Goal: Task Accomplishment & Management: Manage account settings

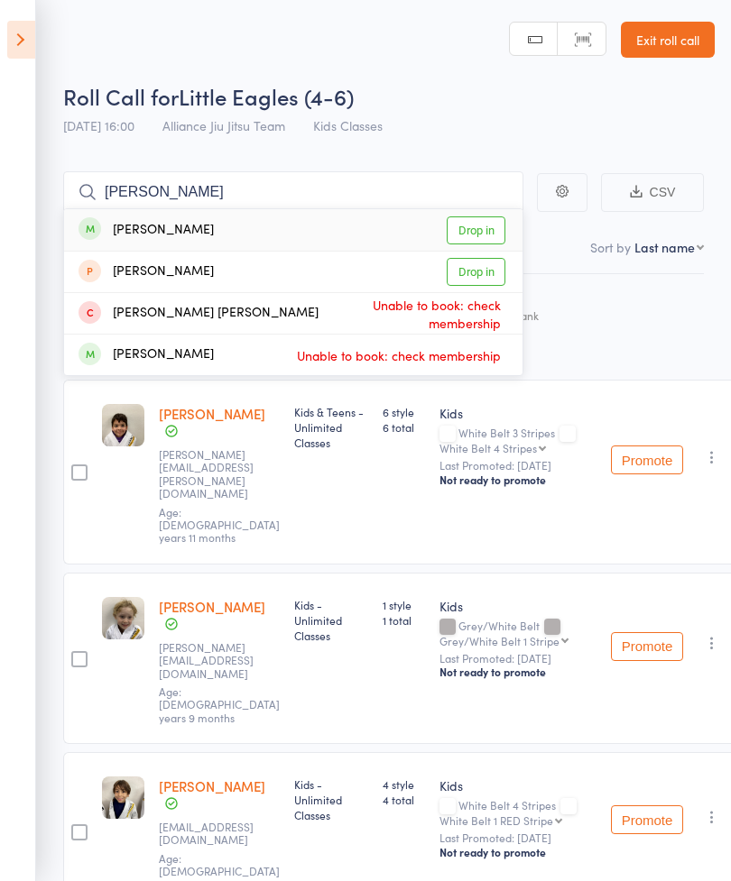
type input "[PERSON_NAME]"
click at [171, 227] on div "[PERSON_NAME]" at bounding box center [145, 230] width 135 height 21
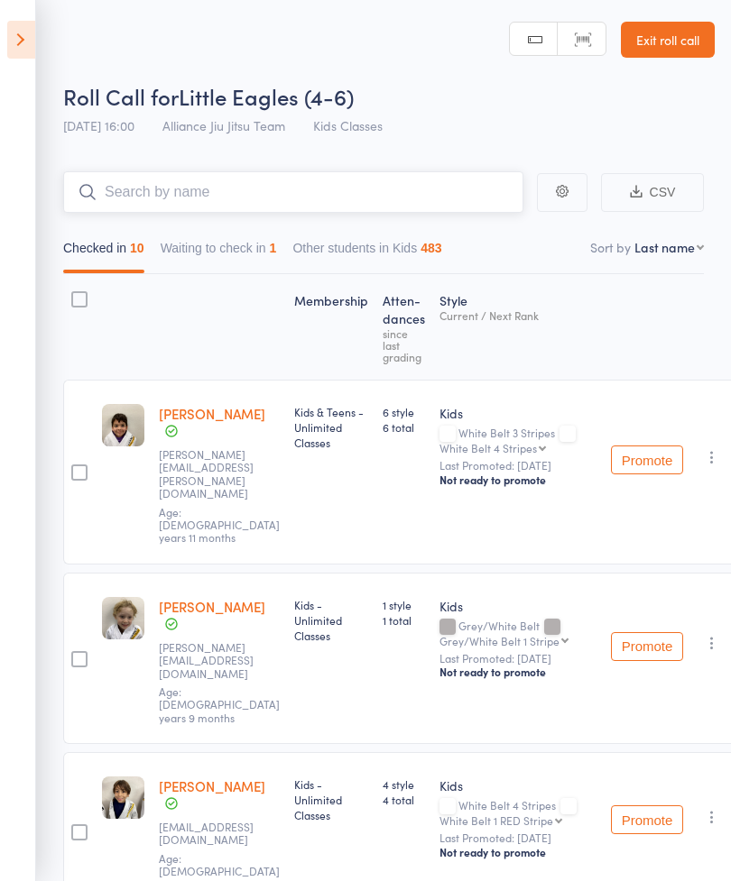
click at [374, 189] on input "search" at bounding box center [293, 191] width 460 height 41
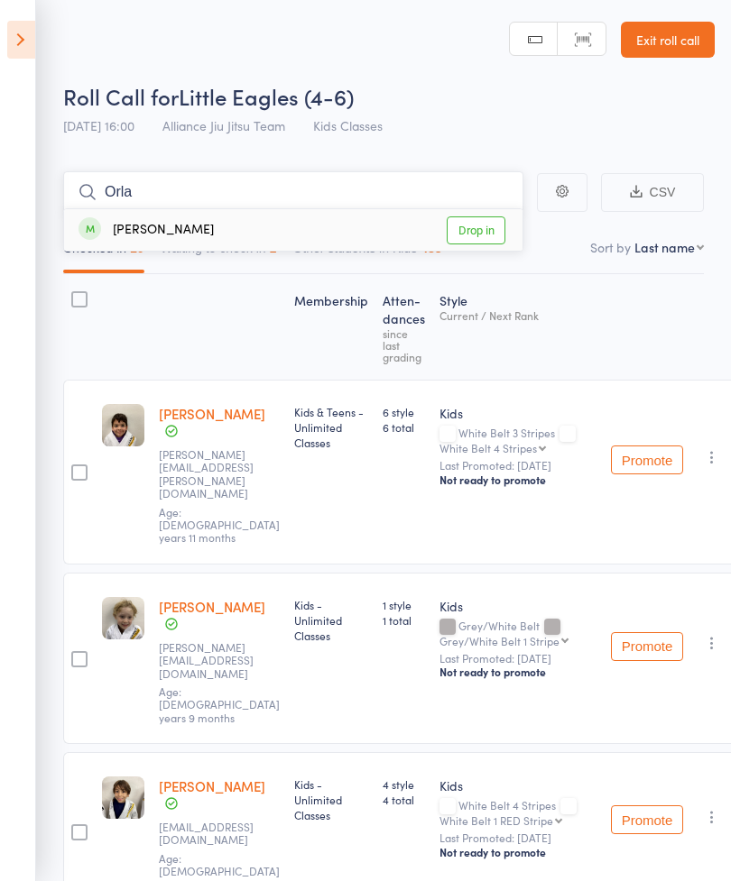
type input "Orla"
click at [382, 228] on div "[PERSON_NAME] Drop in" at bounding box center [293, 229] width 458 height 41
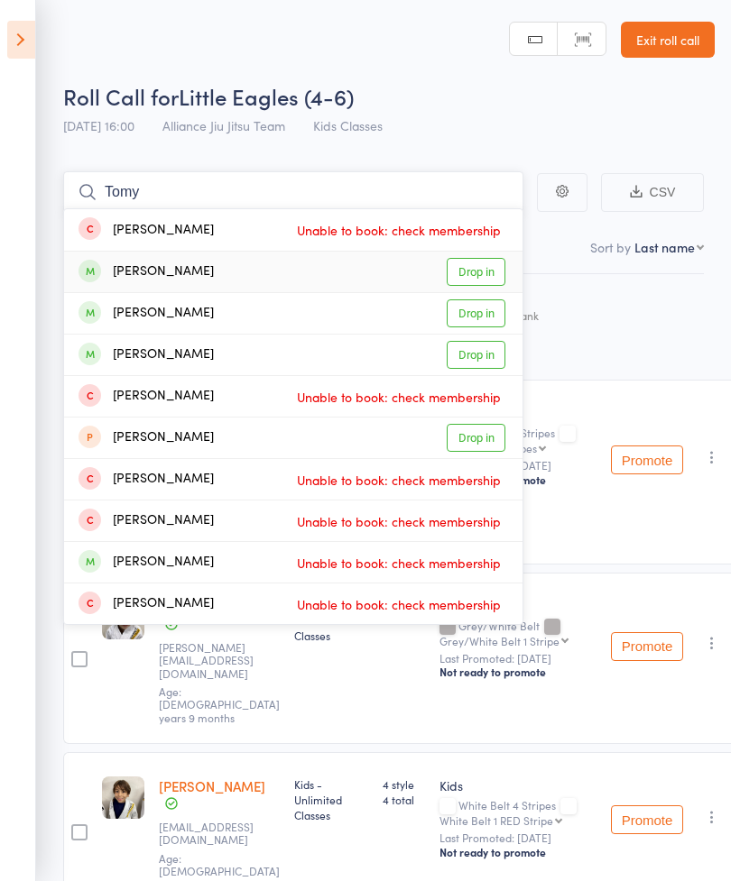
type input "Tomy"
click at [311, 278] on div "[PERSON_NAME] Drop in" at bounding box center [293, 272] width 458 height 41
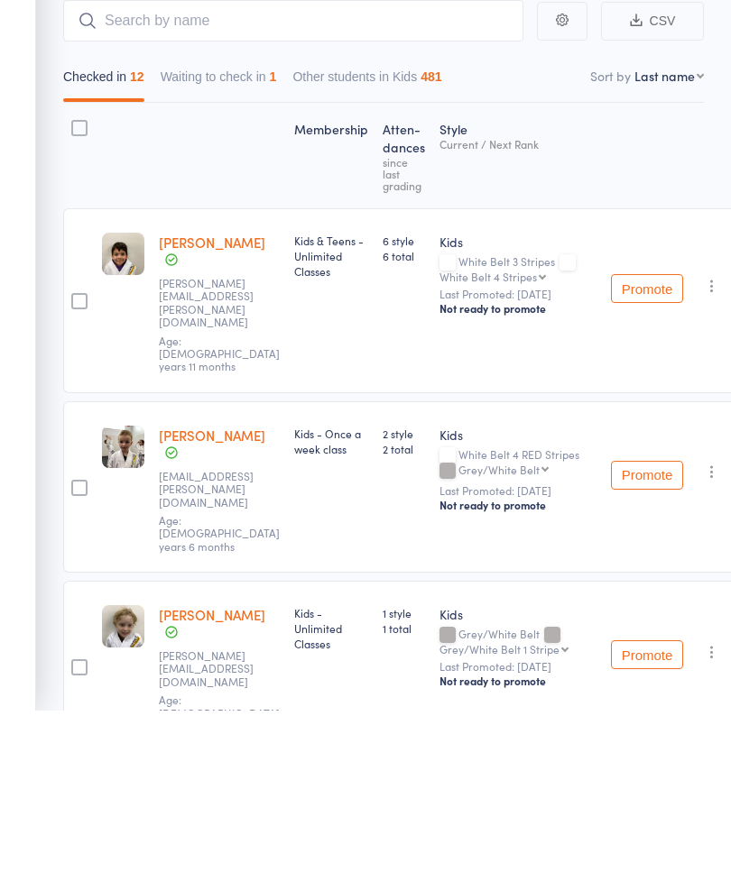
click at [703, 634] on icon "button" at bounding box center [712, 643] width 18 height 18
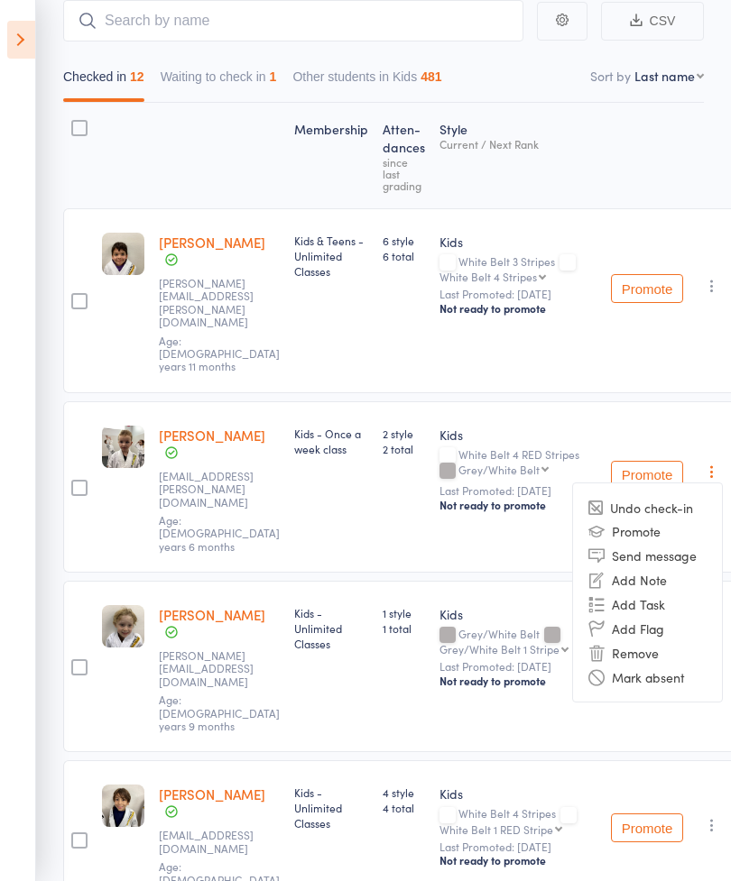
click at [669, 496] on li "Undo check-in" at bounding box center [647, 507] width 149 height 23
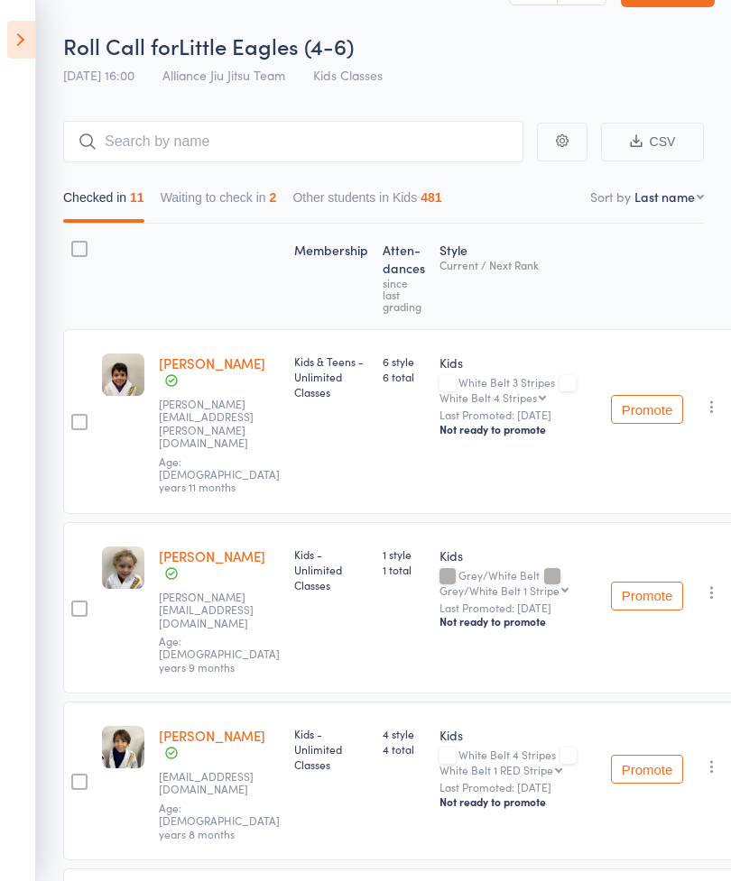
scroll to position [0, 0]
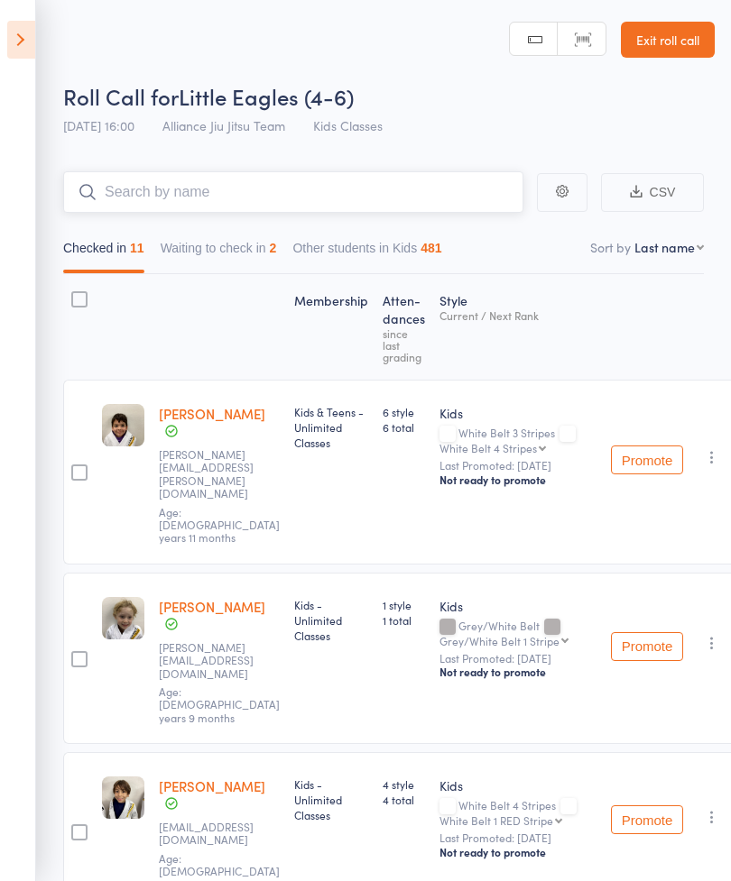
click at [363, 201] on input "search" at bounding box center [293, 191] width 460 height 41
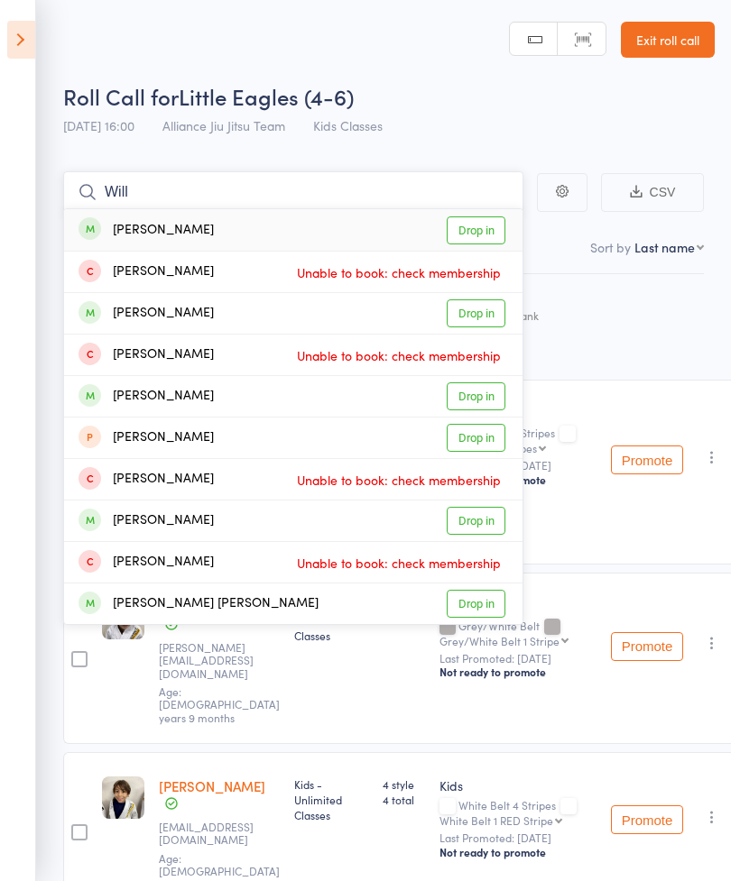
type input "Will"
click at [485, 231] on link "Drop in" at bounding box center [475, 230] width 59 height 28
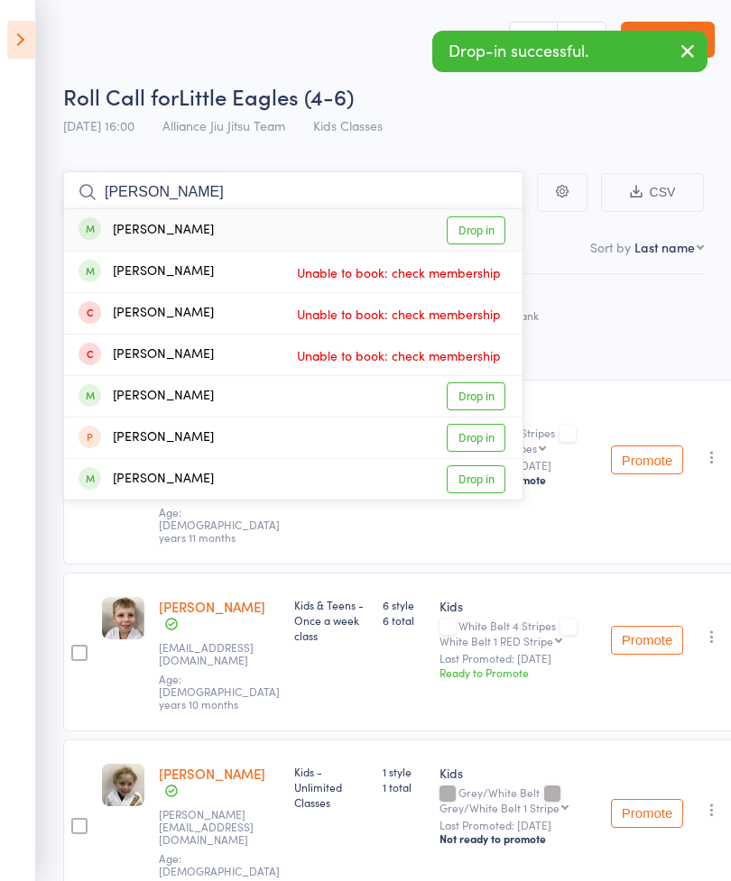
type input "[PERSON_NAME]"
click at [478, 244] on link "Drop in" at bounding box center [475, 230] width 59 height 28
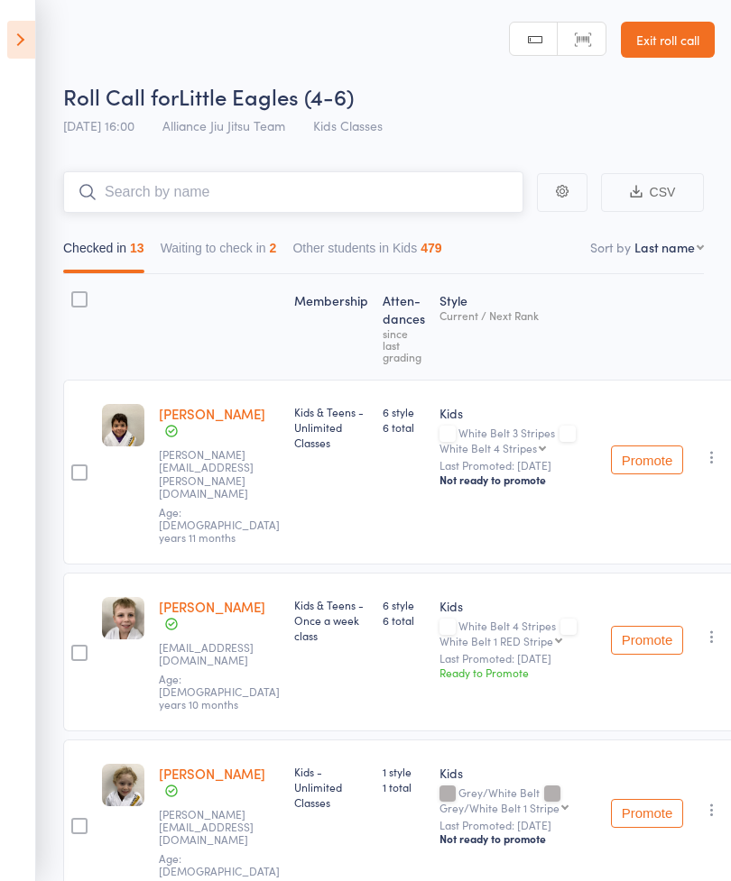
click at [216, 180] on input "search" at bounding box center [293, 191] width 460 height 41
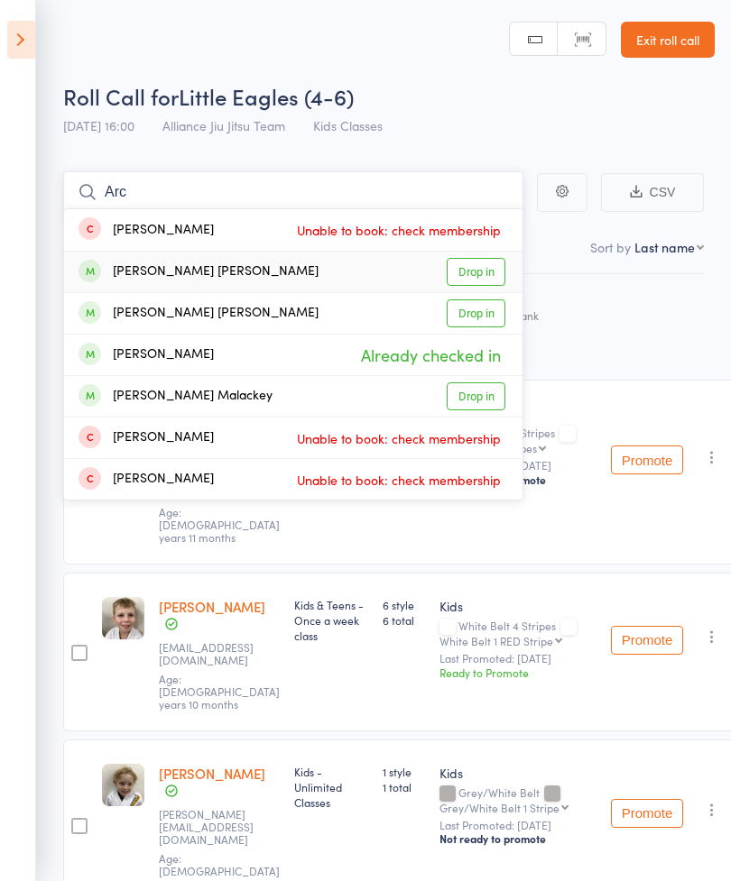
type input "Arc"
click at [471, 271] on link "Drop in" at bounding box center [475, 272] width 59 height 28
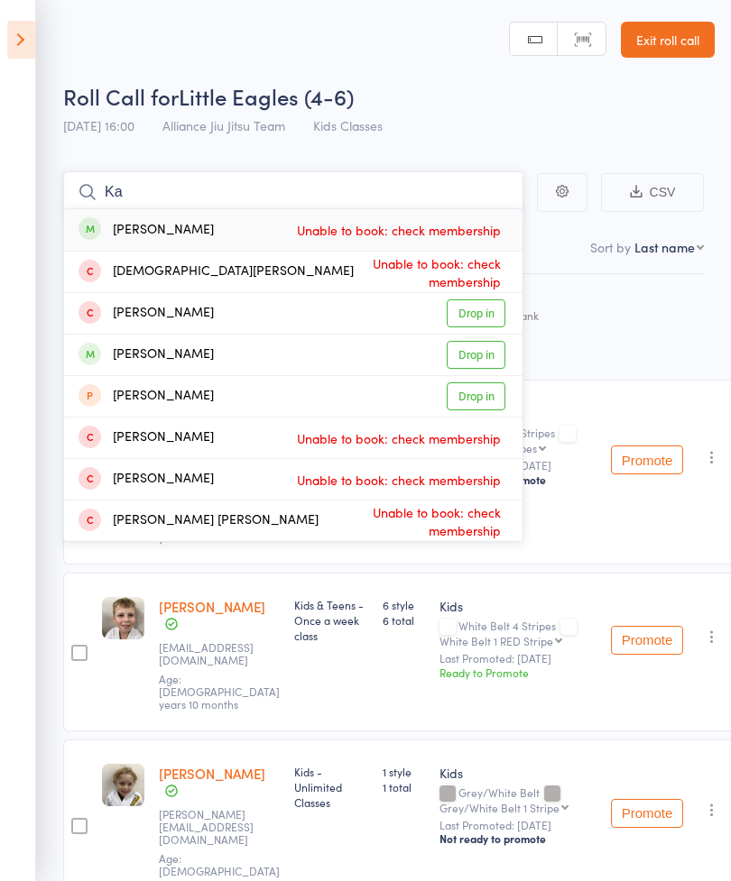
type input "K"
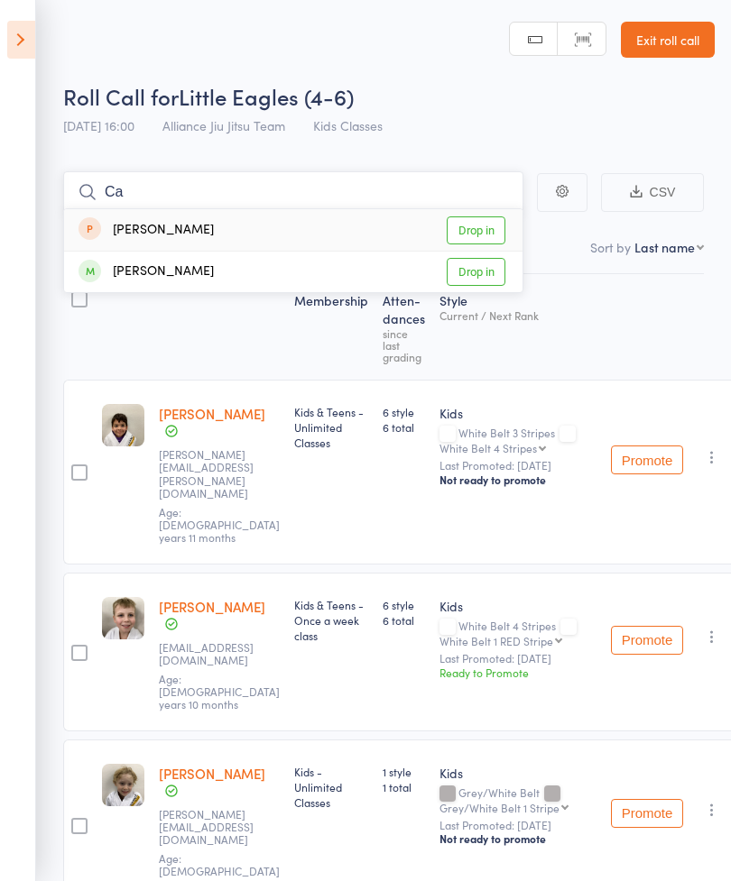
type input "C"
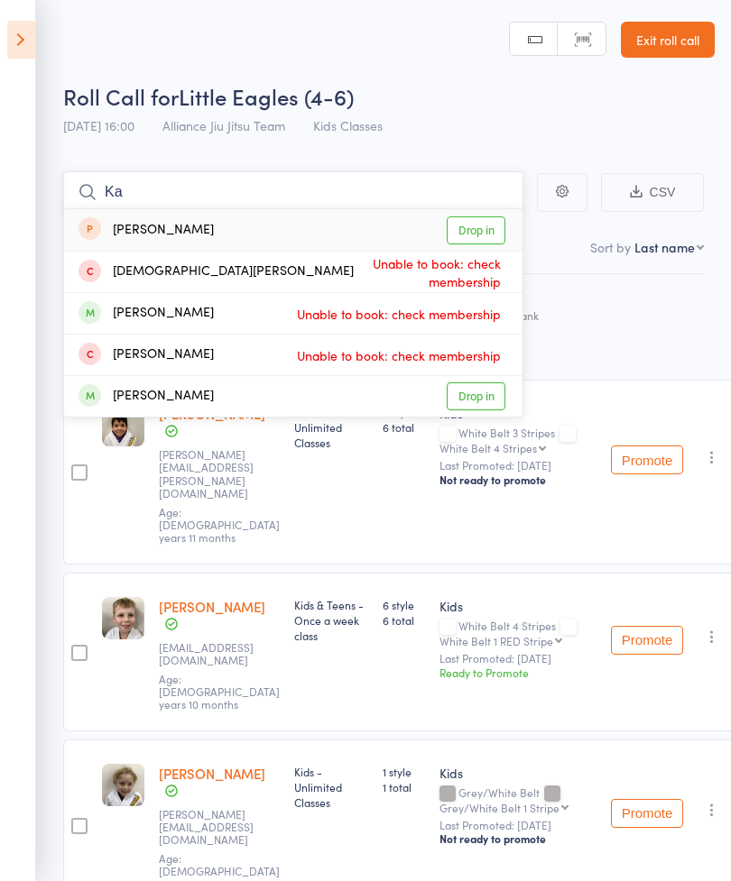
type input "K"
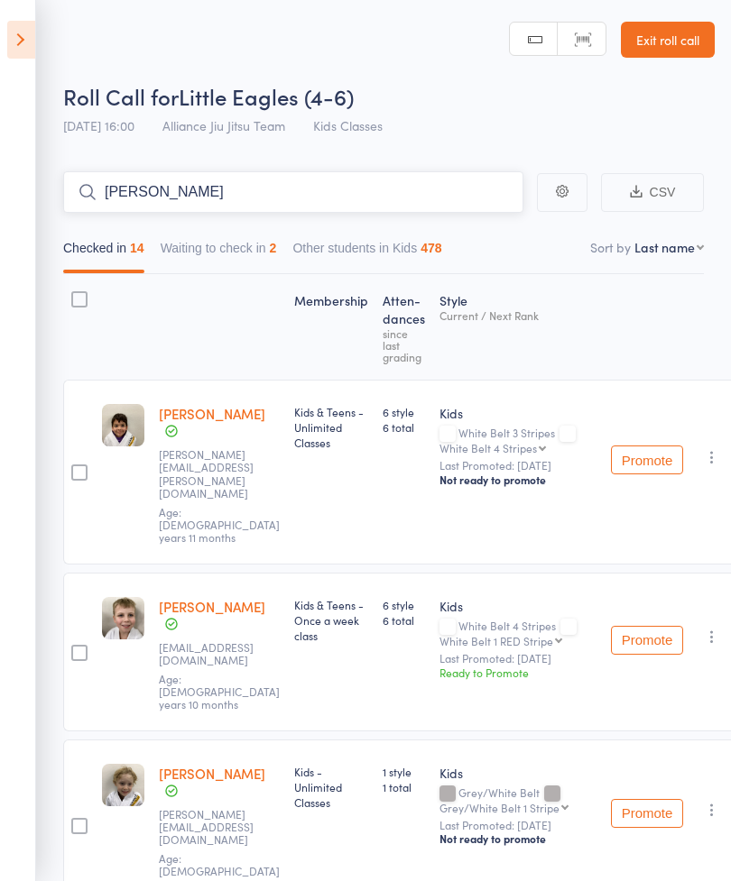
click at [443, 196] on input "[PERSON_NAME]" at bounding box center [293, 191] width 460 height 41
type input "O"
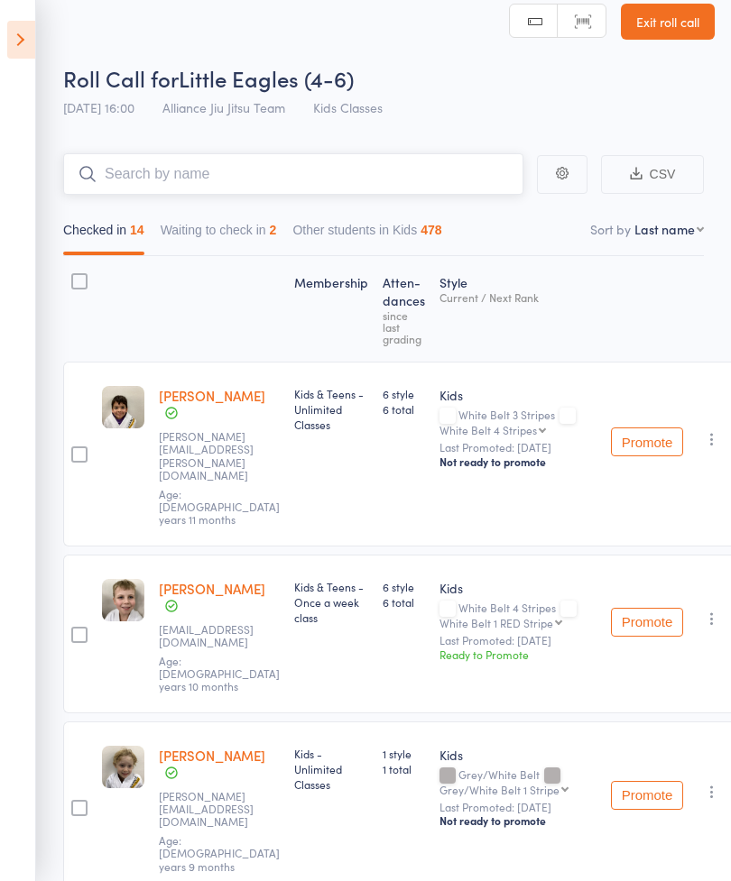
scroll to position [18, 0]
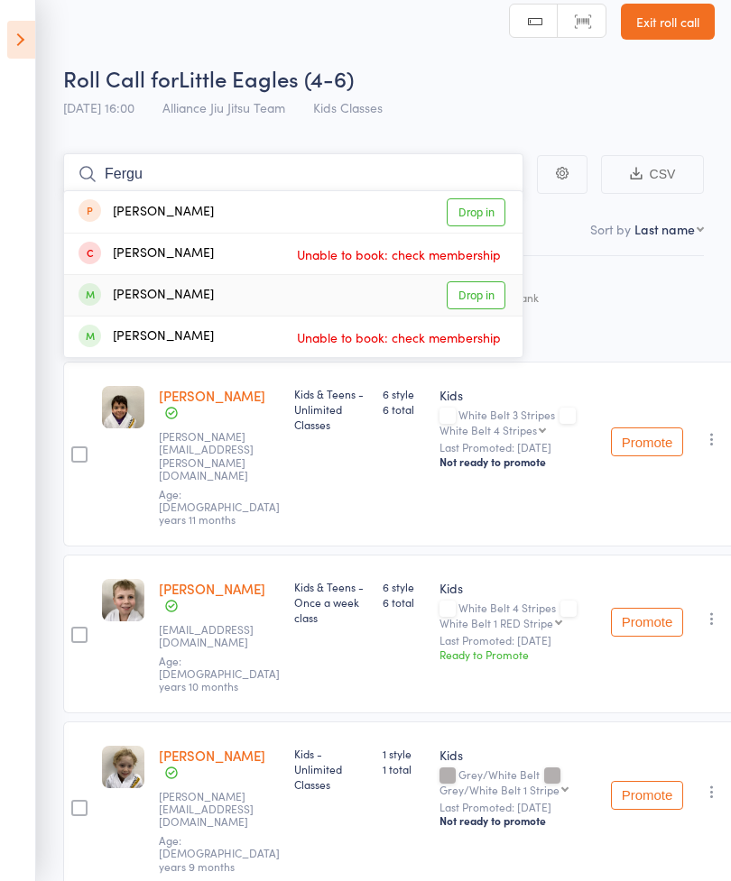
type input "Fergu"
click at [484, 302] on link "Drop in" at bounding box center [475, 295] width 59 height 28
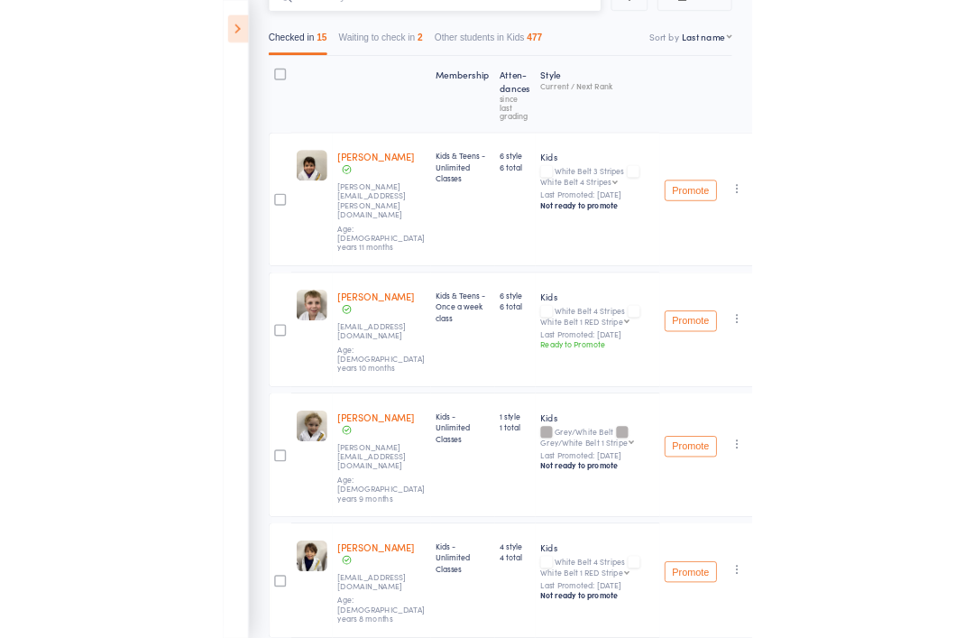
scroll to position [0, 0]
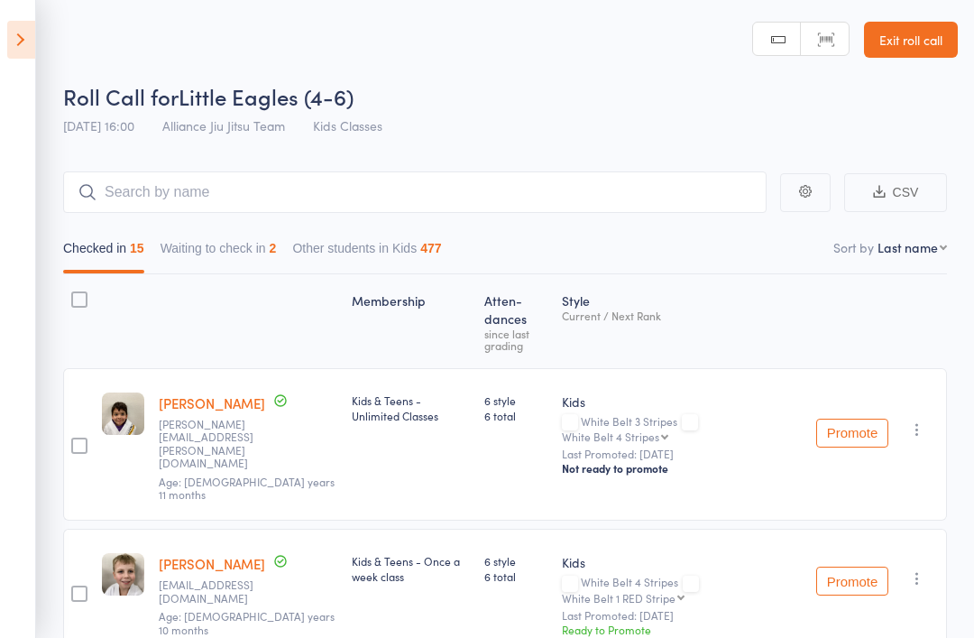
click at [643, 96] on div "Roll Call for Little Eagles (4-6)" at bounding box center [510, 96] width 895 height 30
click at [730, 256] on select "First name Last name Birthday [DATE]? Behind on payments? Check in time Next pa…" at bounding box center [912, 247] width 69 height 18
select select "9"
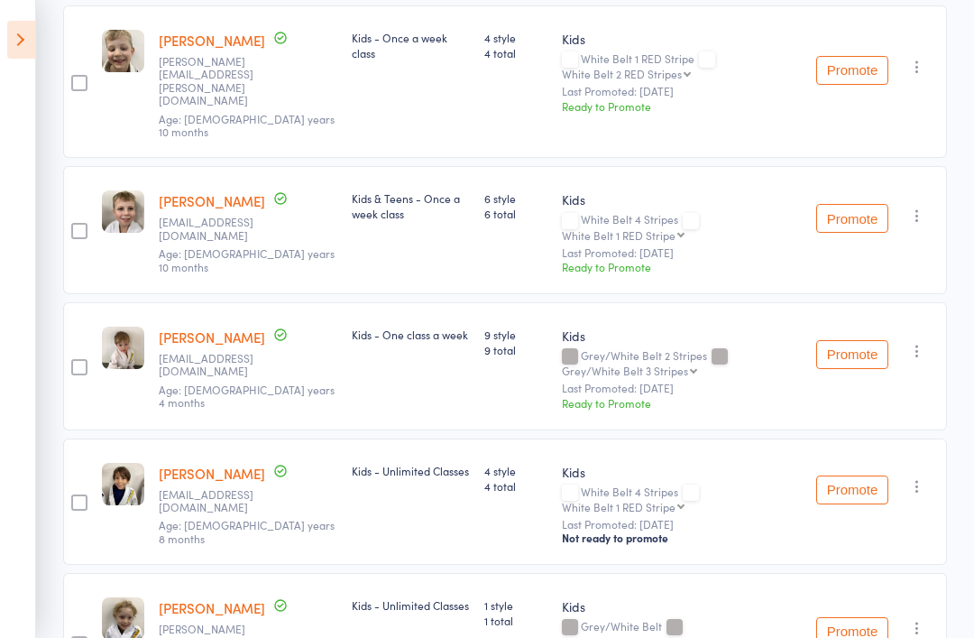
scroll to position [340, 0]
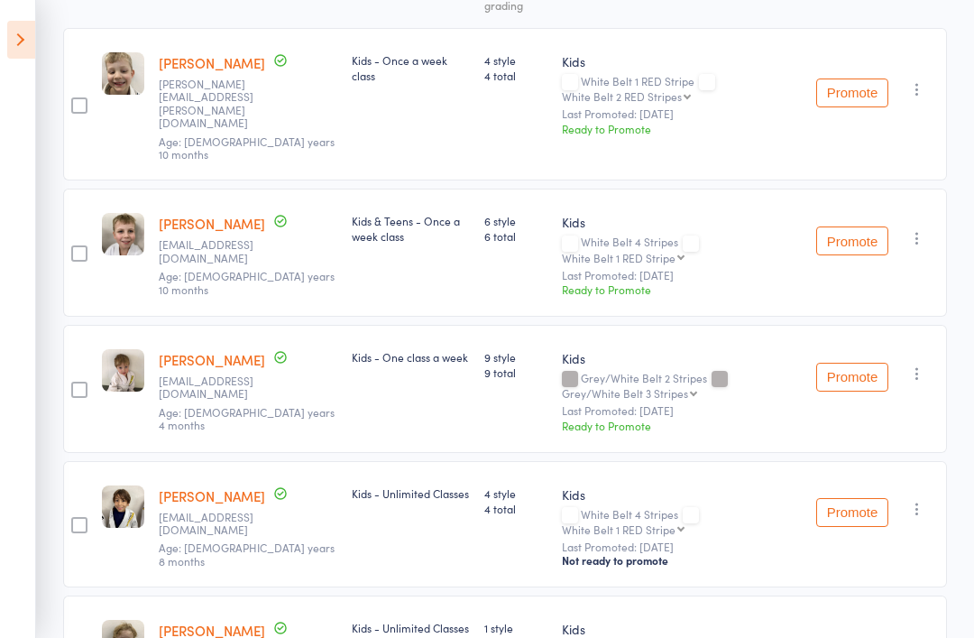
click at [730, 226] on button "Promote" at bounding box center [852, 240] width 72 height 29
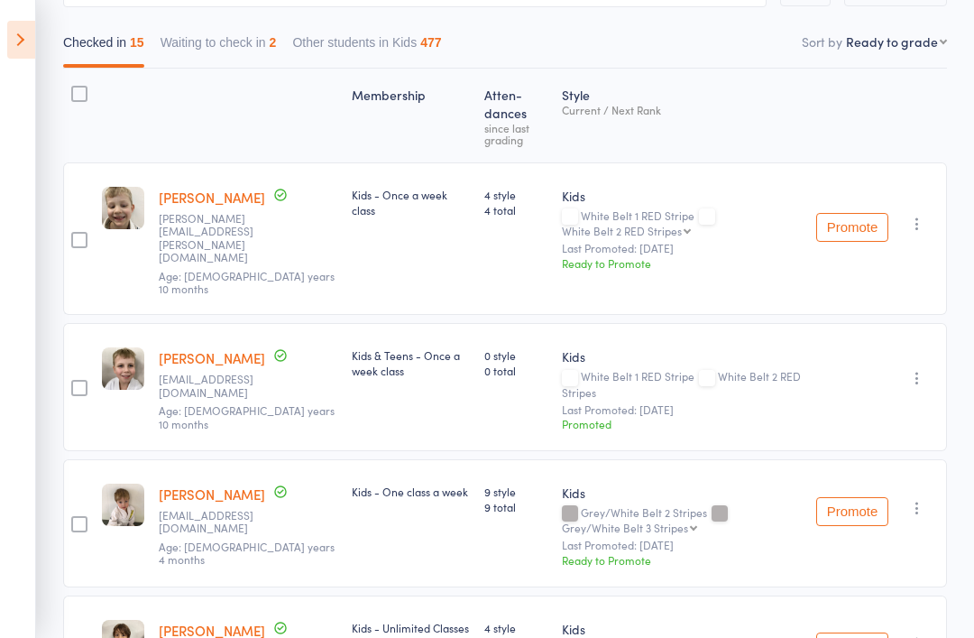
scroll to position [205, 0]
click at [730, 214] on button "Promote" at bounding box center [852, 228] width 72 height 29
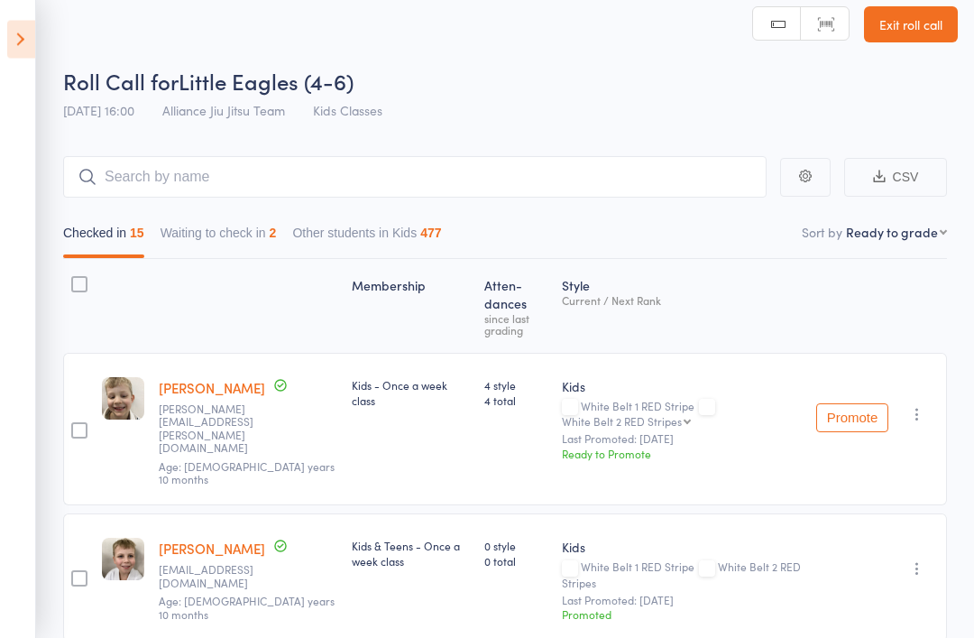
scroll to position [0, 0]
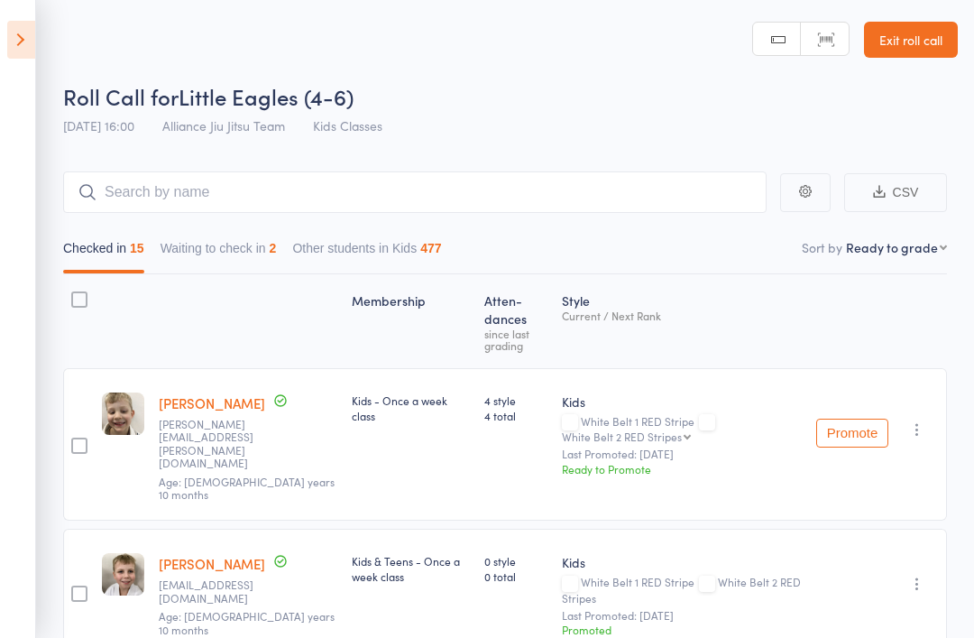
click at [214, 256] on button "Waiting to check in 2" at bounding box center [219, 252] width 116 height 41
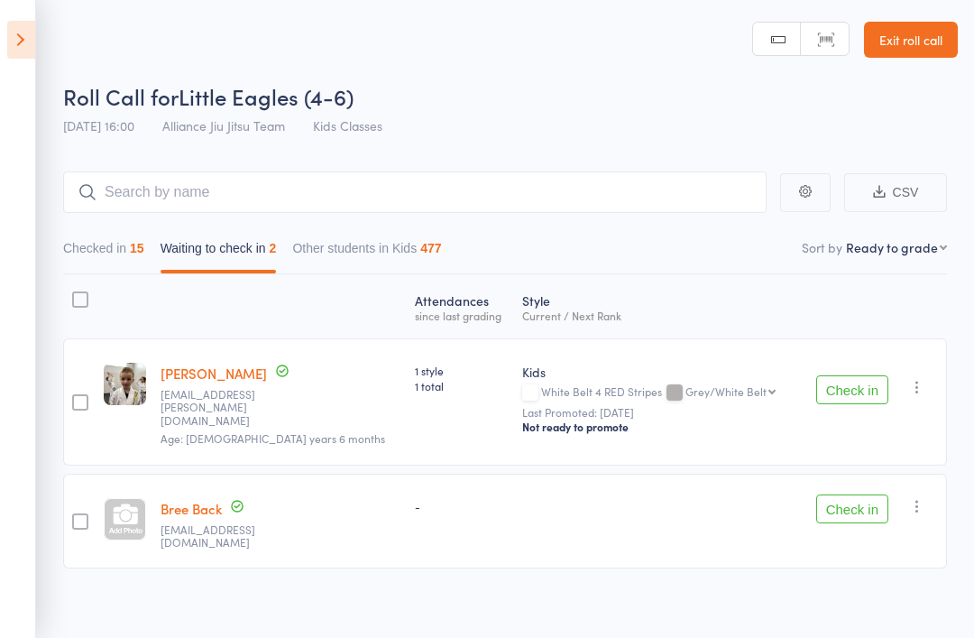
click at [126, 254] on button "Checked in 15" at bounding box center [103, 252] width 81 height 41
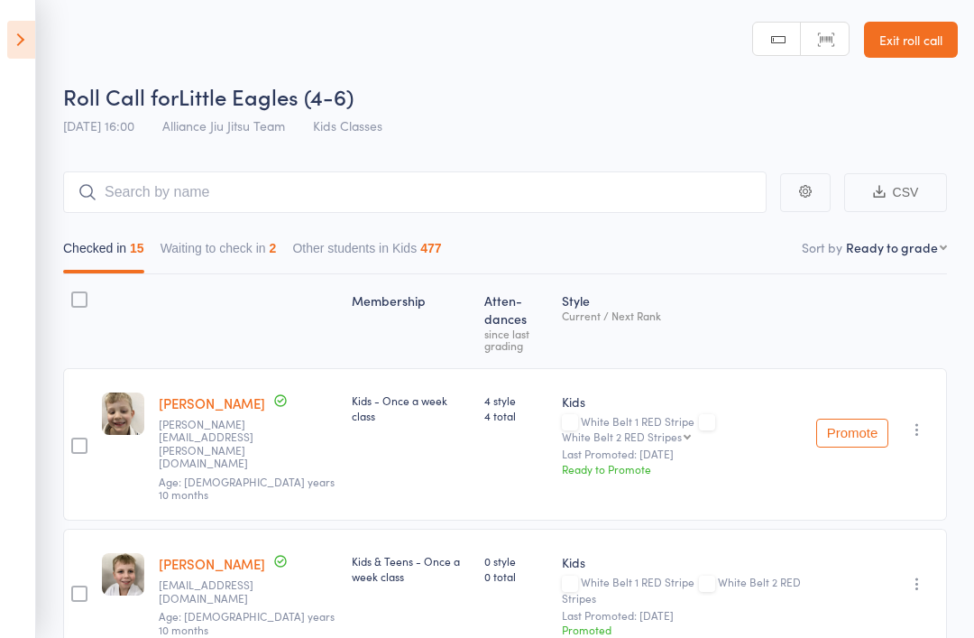
click at [12, 45] on icon at bounding box center [21, 40] width 28 height 38
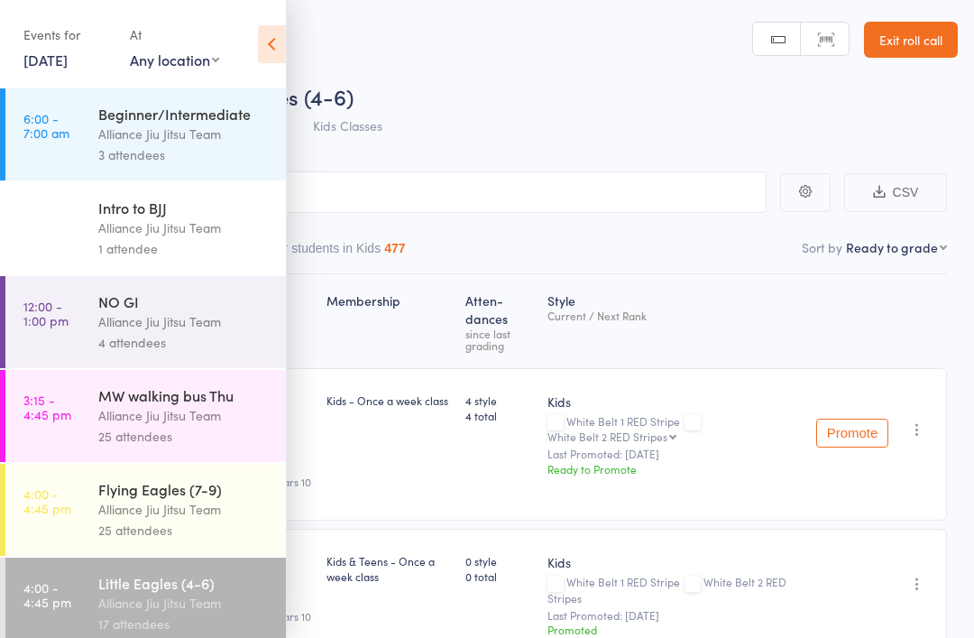
click at [79, 512] on link "4:00 - 4:45 pm Flying Eagles (7-9) Alliance Jiu Jitsu Team 25 attendees" at bounding box center [145, 510] width 281 height 92
click at [270, 36] on icon at bounding box center [272, 44] width 28 height 38
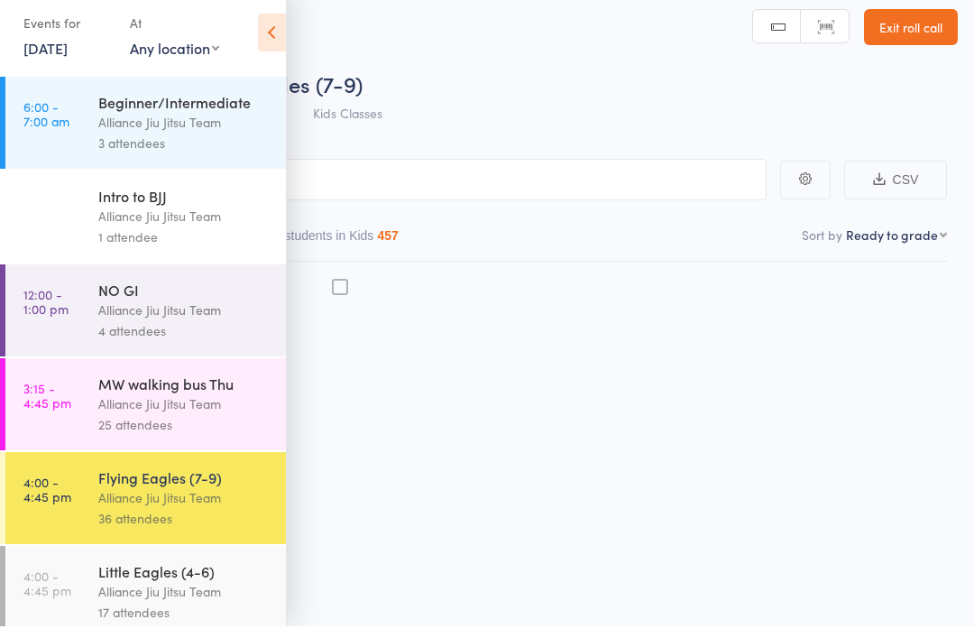
scroll to position [13, 0]
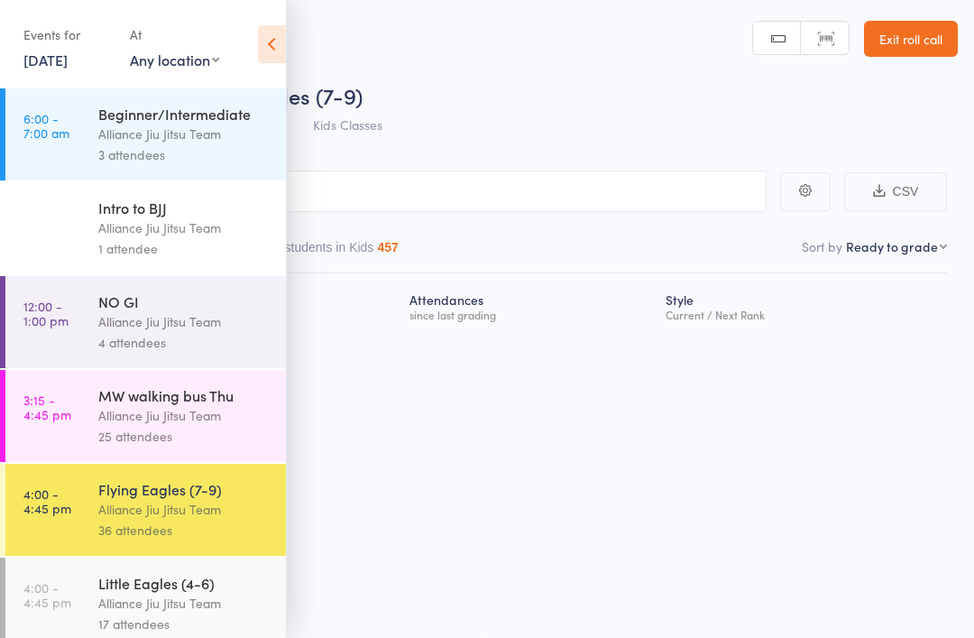
click at [258, 53] on icon at bounding box center [272, 44] width 28 height 38
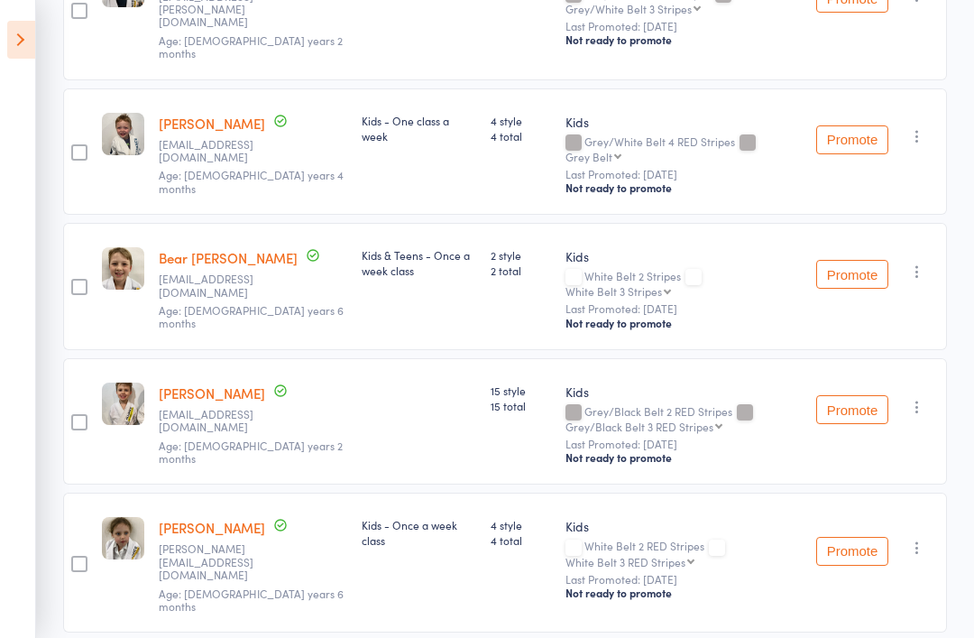
scroll to position [4492, 0]
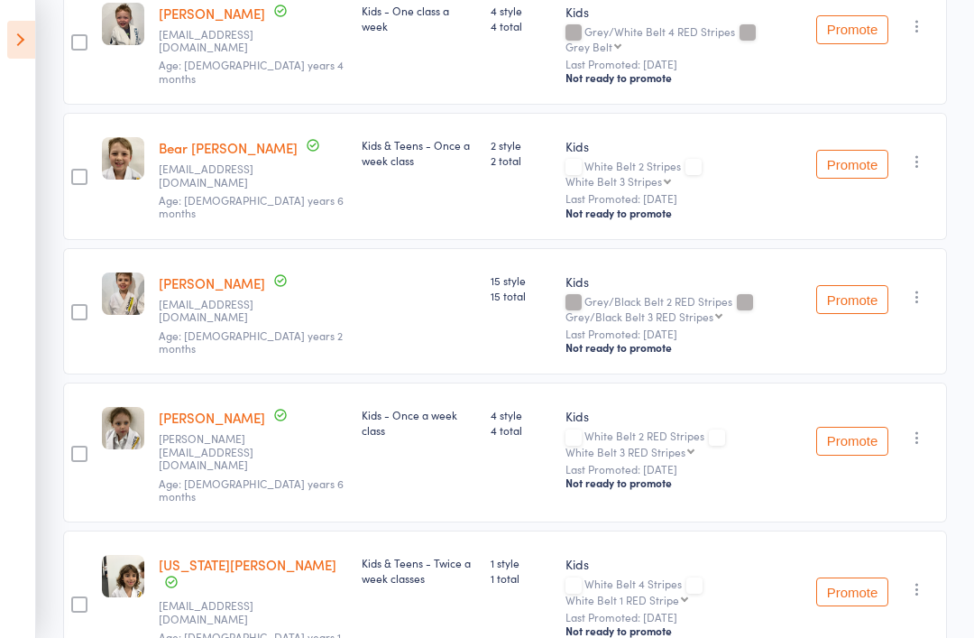
click at [12, 41] on icon at bounding box center [21, 40] width 28 height 38
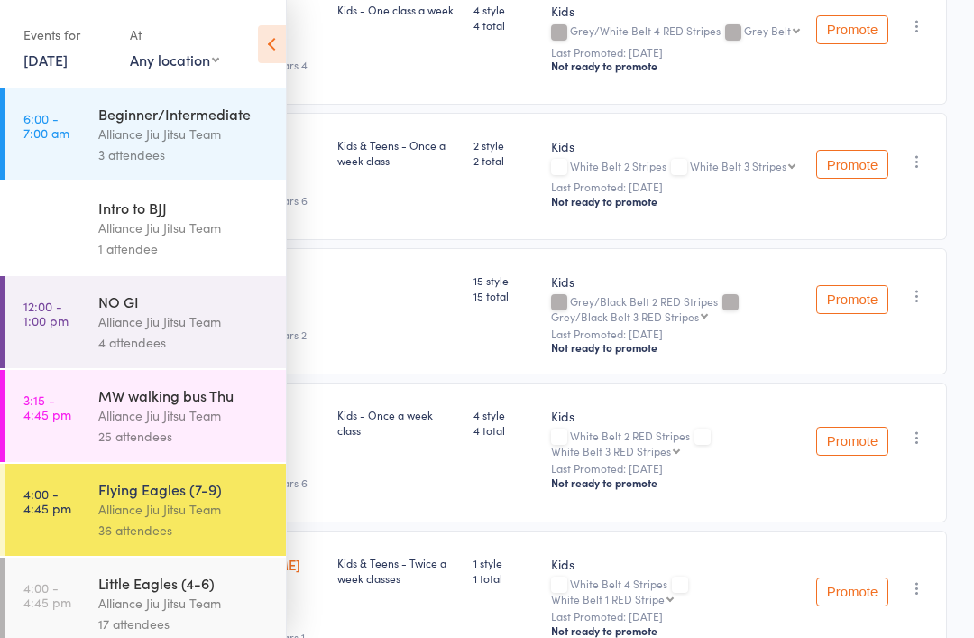
scroll to position [4438, 0]
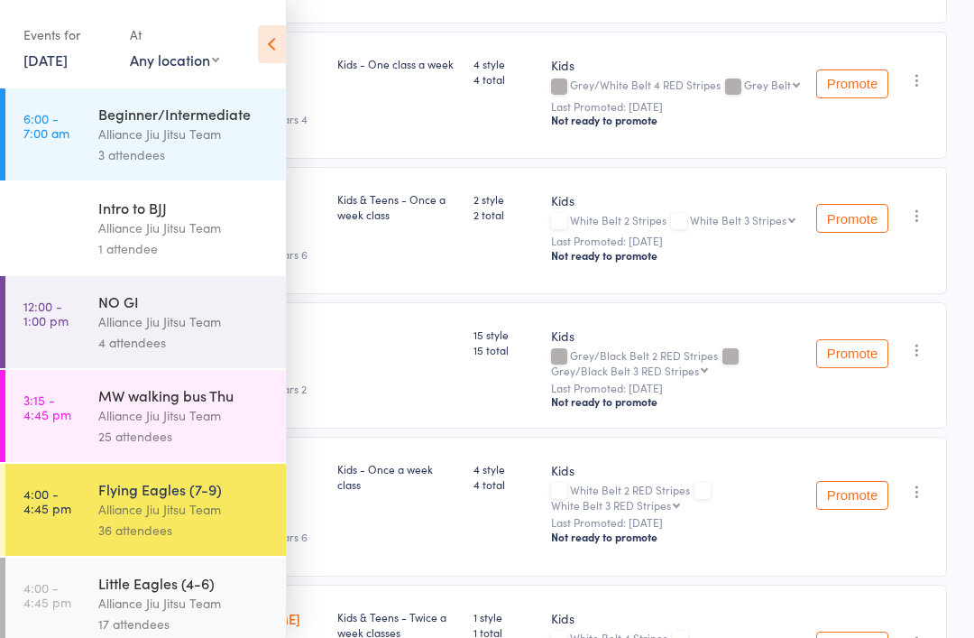
click at [71, 623] on link "4:00 - 4:45 pm Little Eagles (4-6) Alliance Jiu Jitsu Team 17 attendees" at bounding box center [145, 603] width 281 height 92
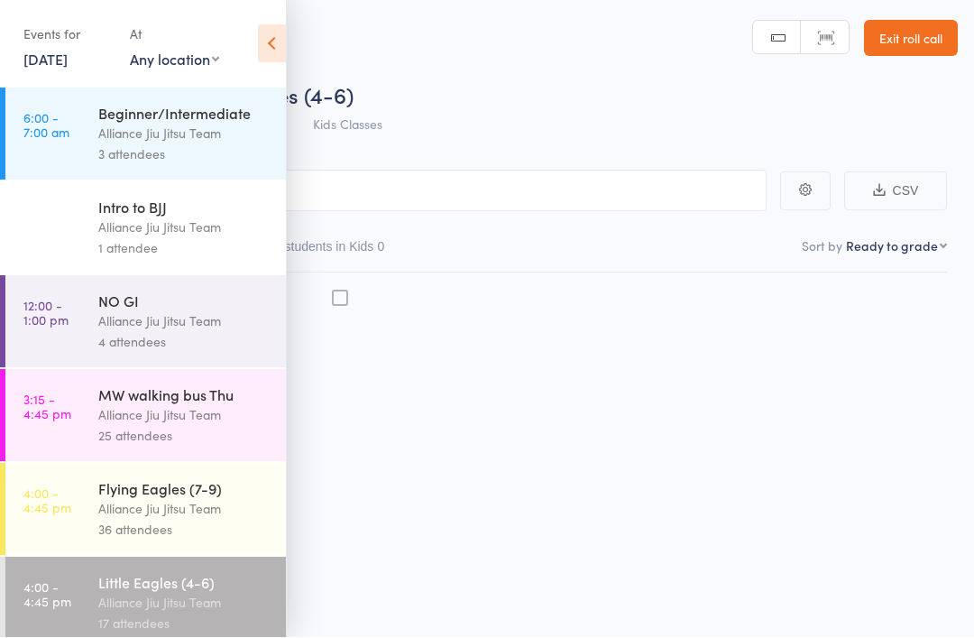
scroll to position [13, 0]
click at [280, 41] on icon at bounding box center [272, 44] width 28 height 38
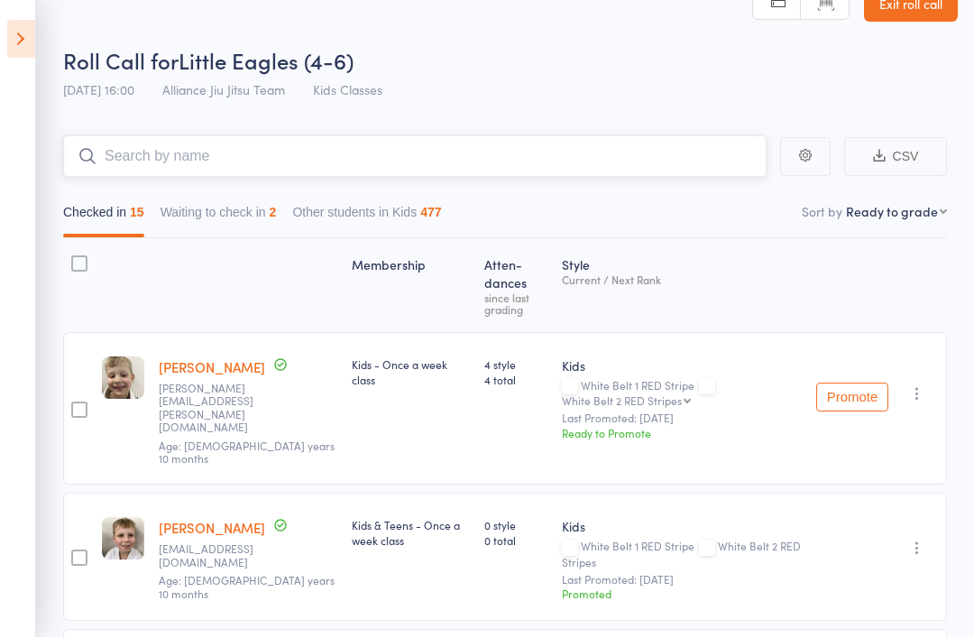
click at [140, 160] on input "search" at bounding box center [415, 156] width 704 height 41
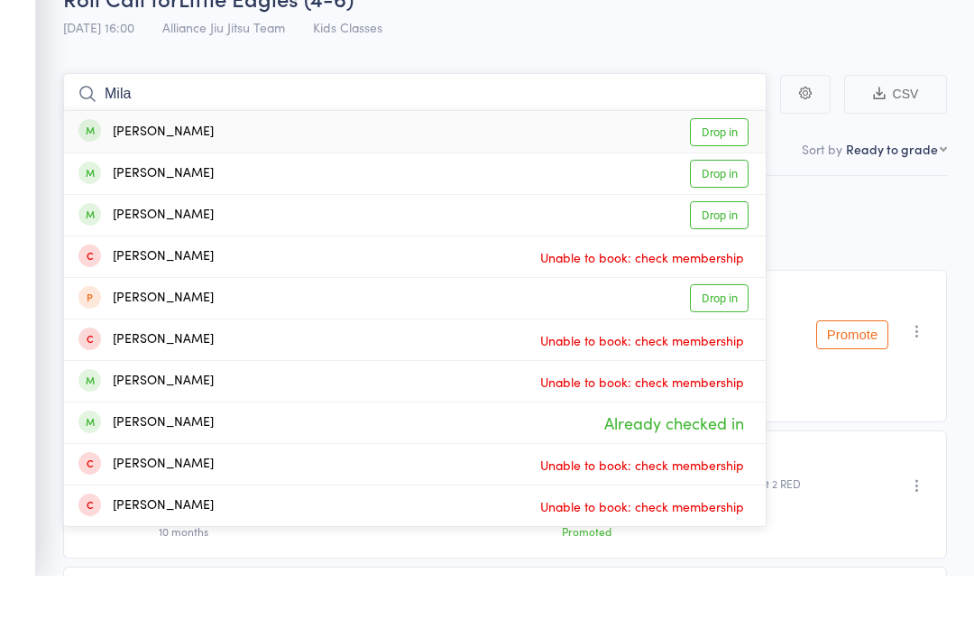
type input "Mila"
click at [728, 181] on link "Drop in" at bounding box center [719, 195] width 59 height 28
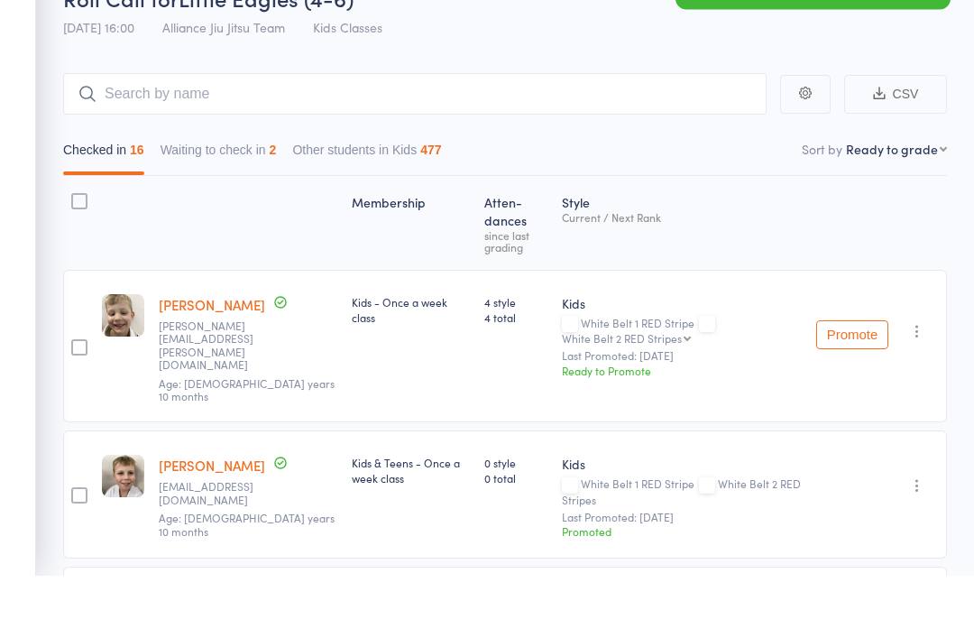
click at [634, 46] on div "Roll Call for Little Eagles (4-6) Roll Call for Little Eagles (4-6) [DATE] 16:0…" at bounding box center [510, 77] width 895 height 63
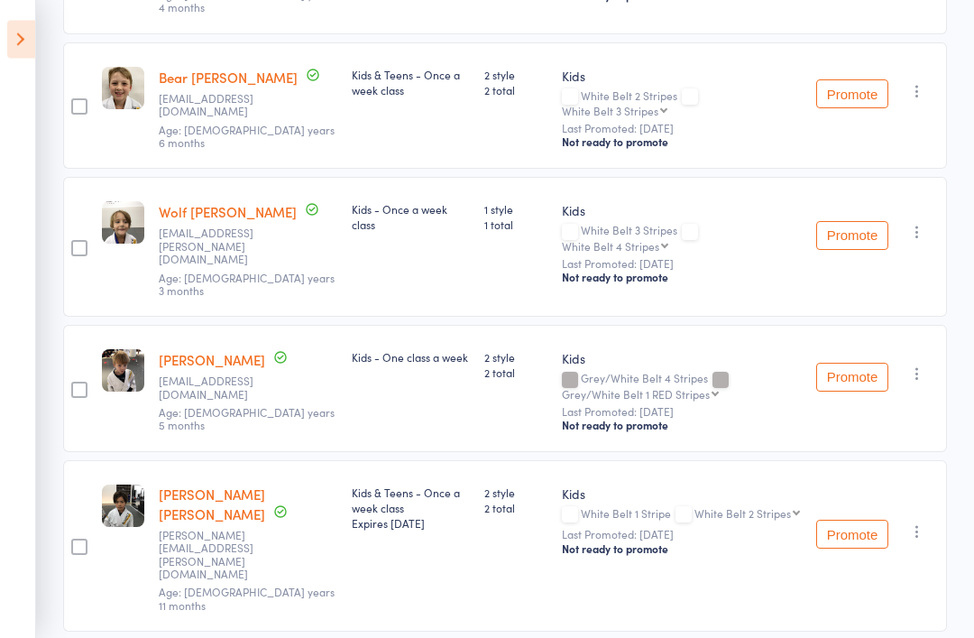
scroll to position [1772, 0]
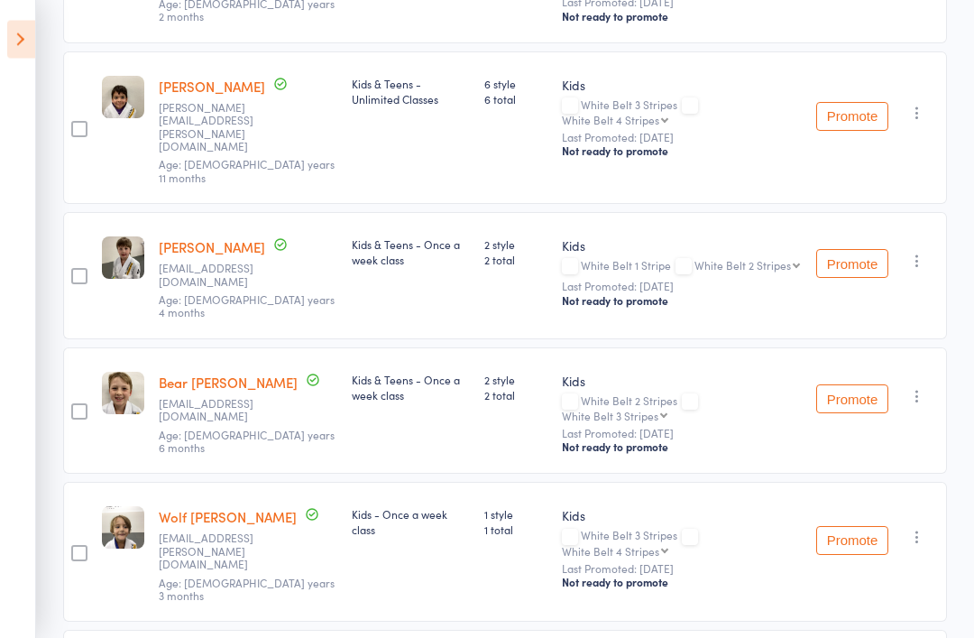
scroll to position [1437, 0]
click at [730, 387] on icon "button" at bounding box center [917, 396] width 18 height 18
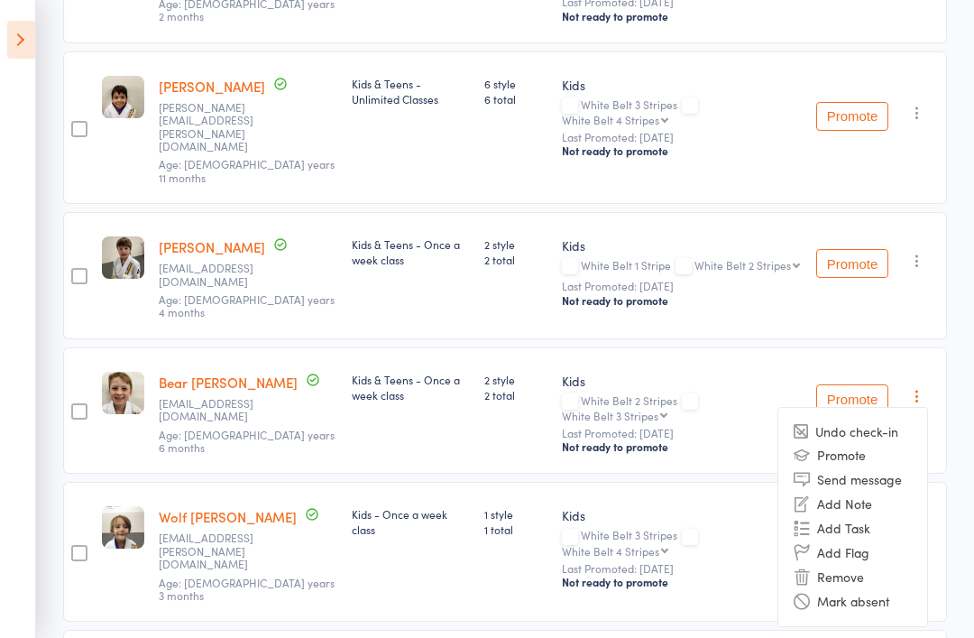
click at [730, 565] on li "Remove" at bounding box center [852, 577] width 149 height 24
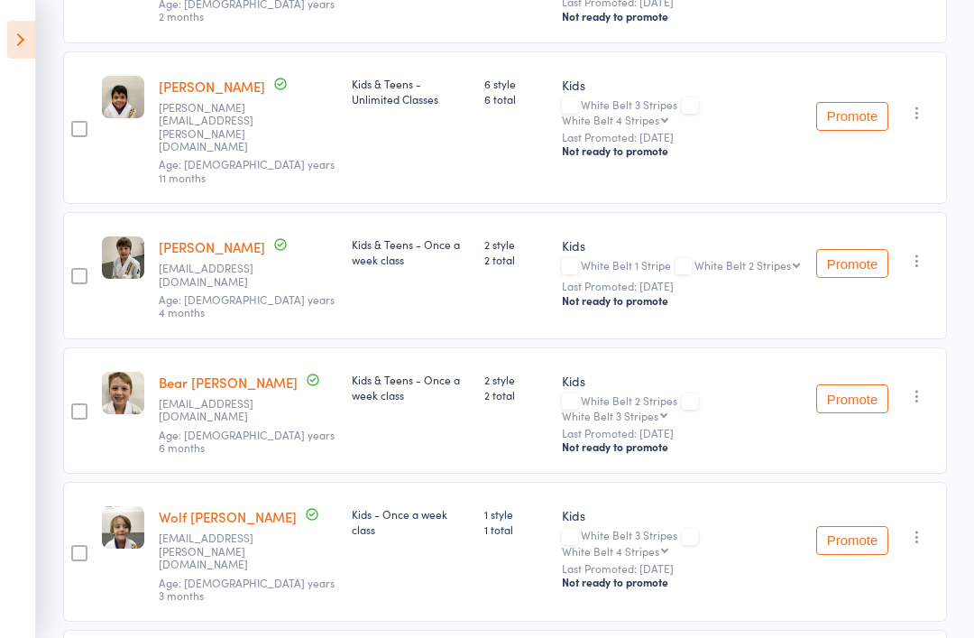
click at [730, 252] on icon "button" at bounding box center [917, 261] width 18 height 18
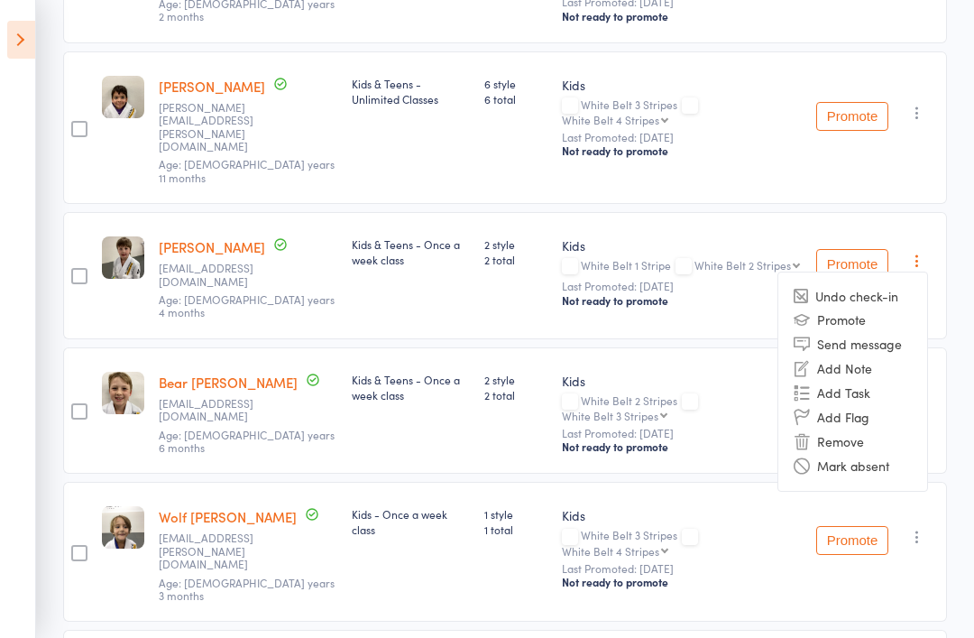
click at [730, 429] on li "Remove" at bounding box center [852, 441] width 149 height 24
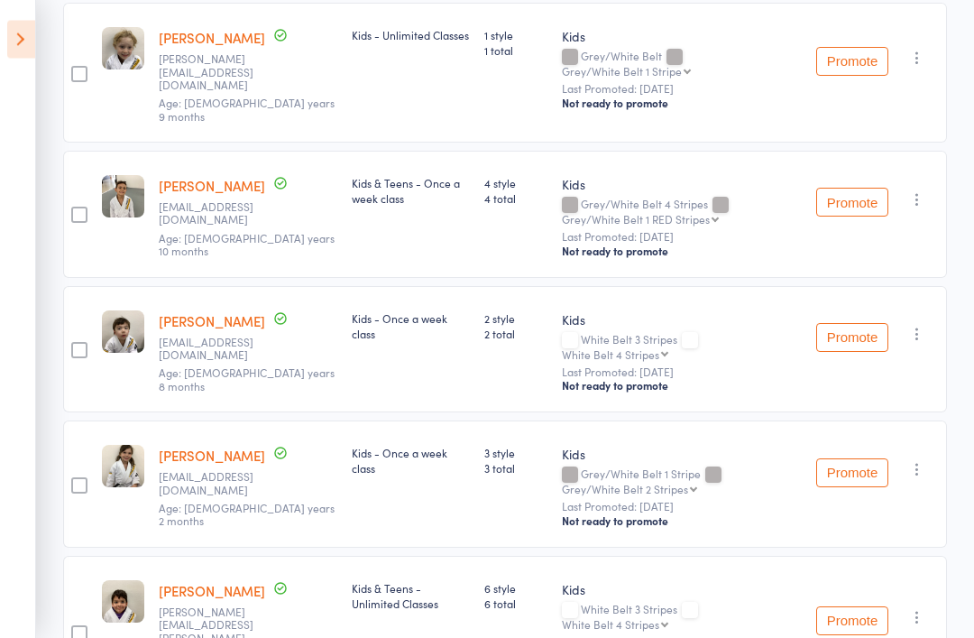
click at [730, 461] on icon "button" at bounding box center [917, 470] width 18 height 18
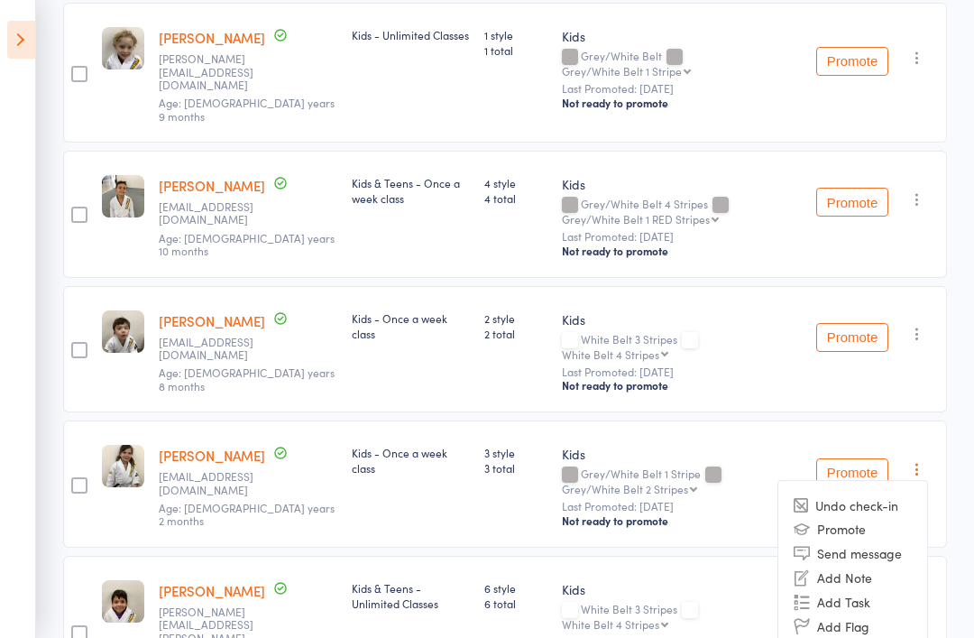
click at [730, 638] on li "Remove" at bounding box center [852, 650] width 149 height 24
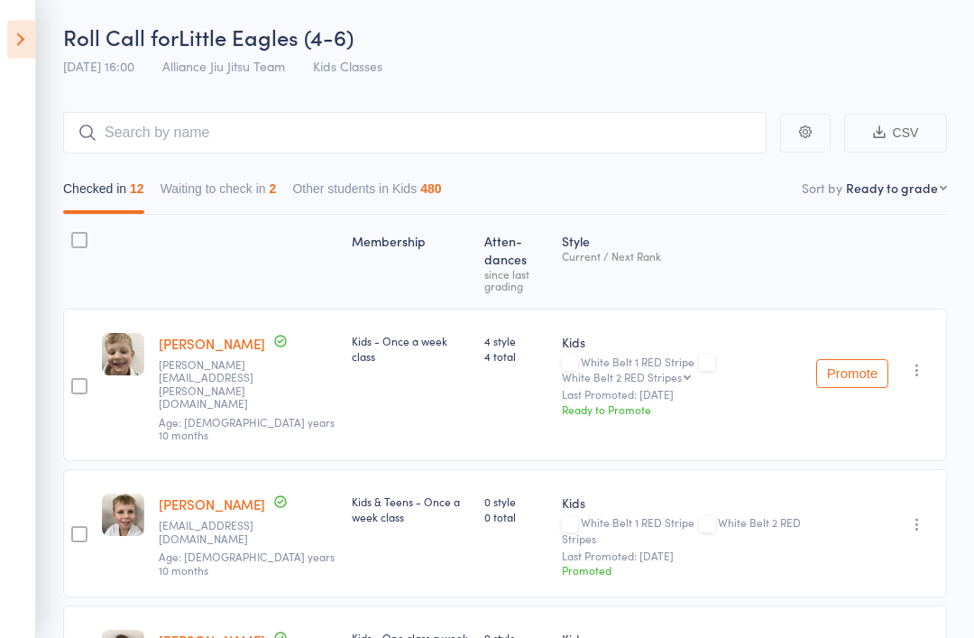
scroll to position [0, 0]
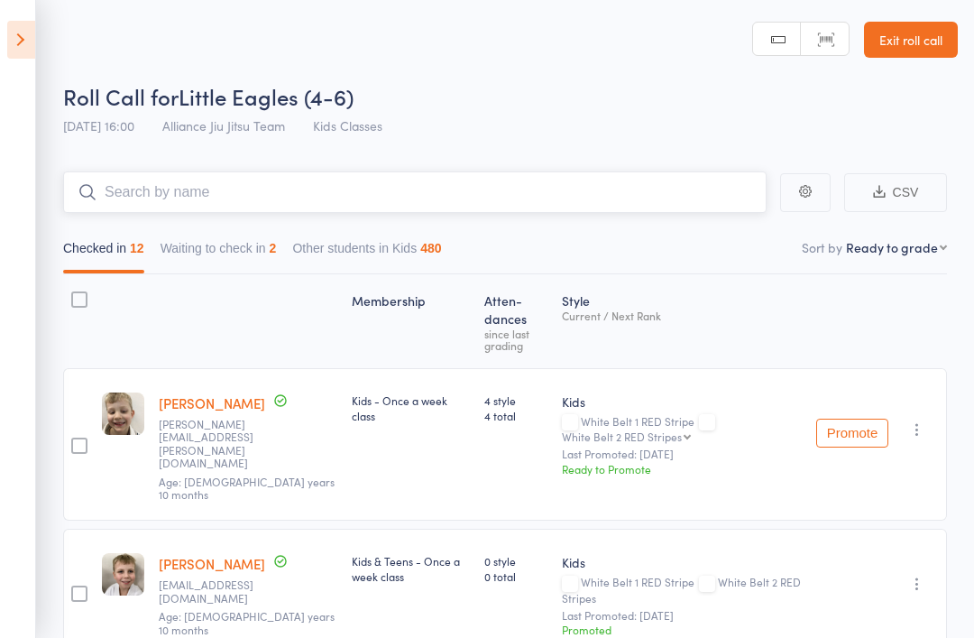
click at [460, 189] on input "search" at bounding box center [415, 191] width 704 height 41
click at [497, 183] on input "search" at bounding box center [415, 191] width 704 height 41
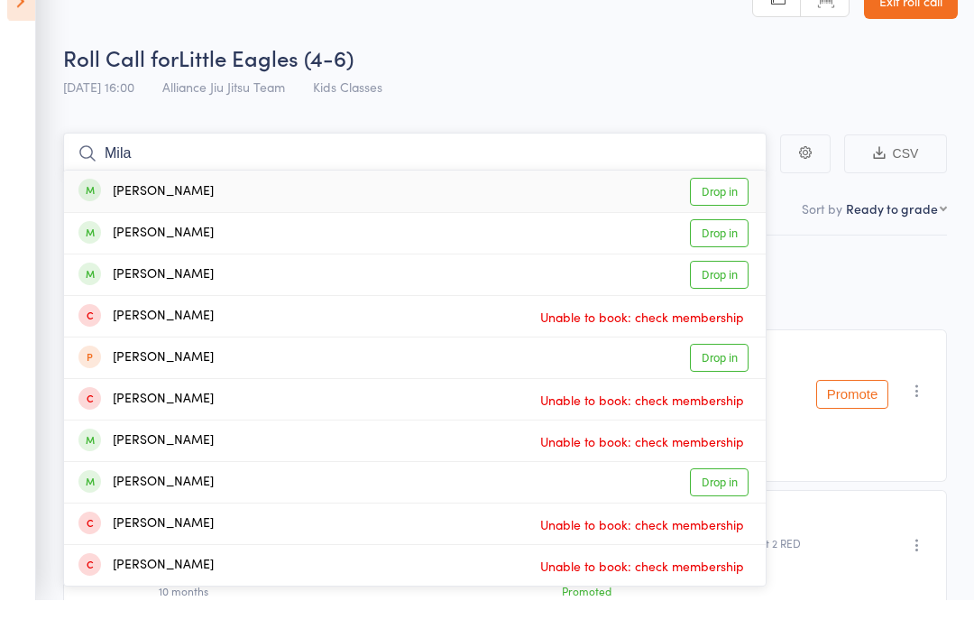
type input "Mila"
click at [723, 299] on link "Drop in" at bounding box center [719, 313] width 59 height 28
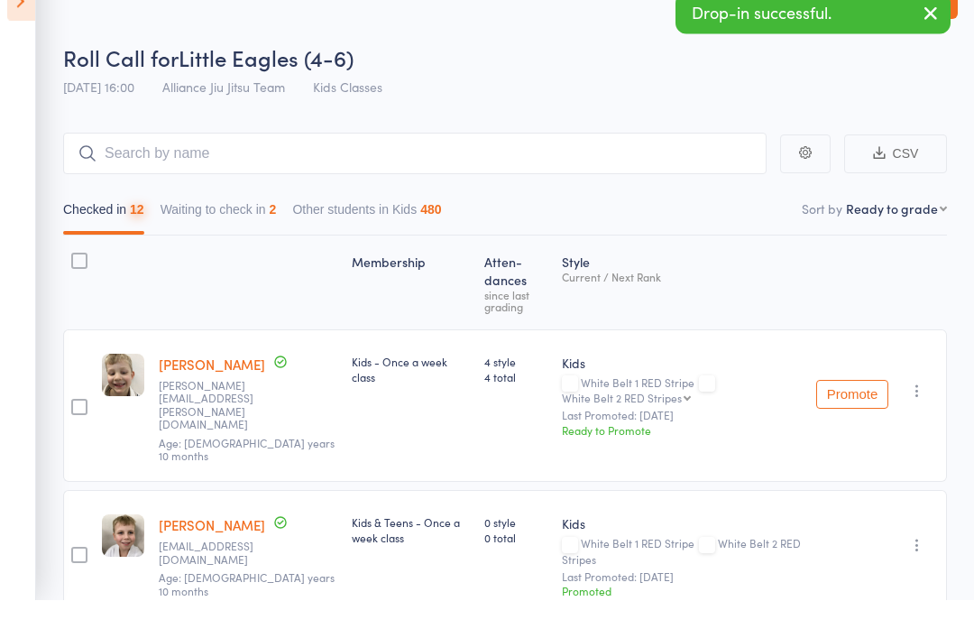
click at [525, 81] on div "Roll Call for Little Eagles (4-6)" at bounding box center [510, 96] width 895 height 30
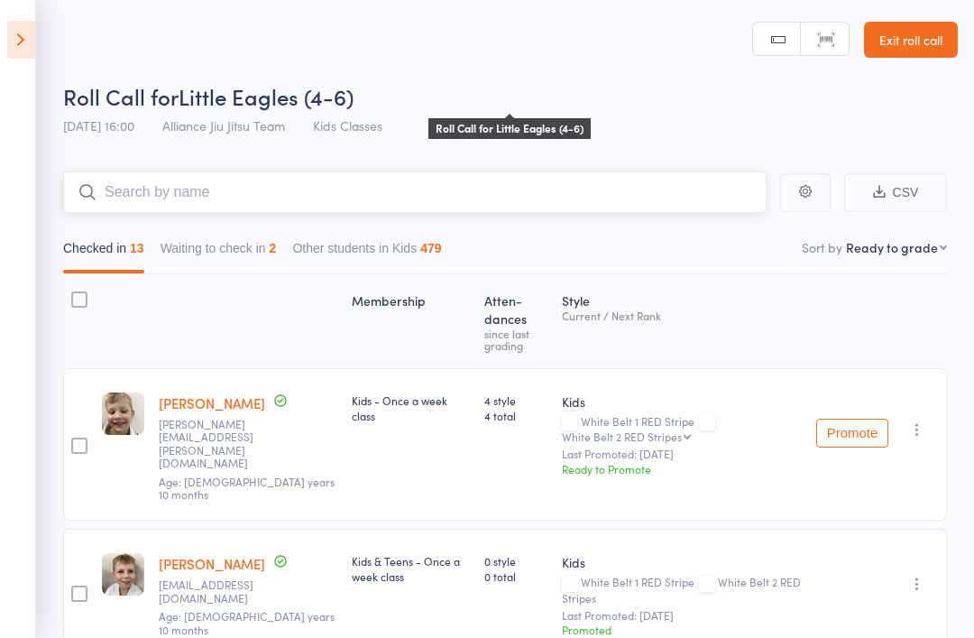
click at [129, 203] on input "search" at bounding box center [415, 191] width 704 height 41
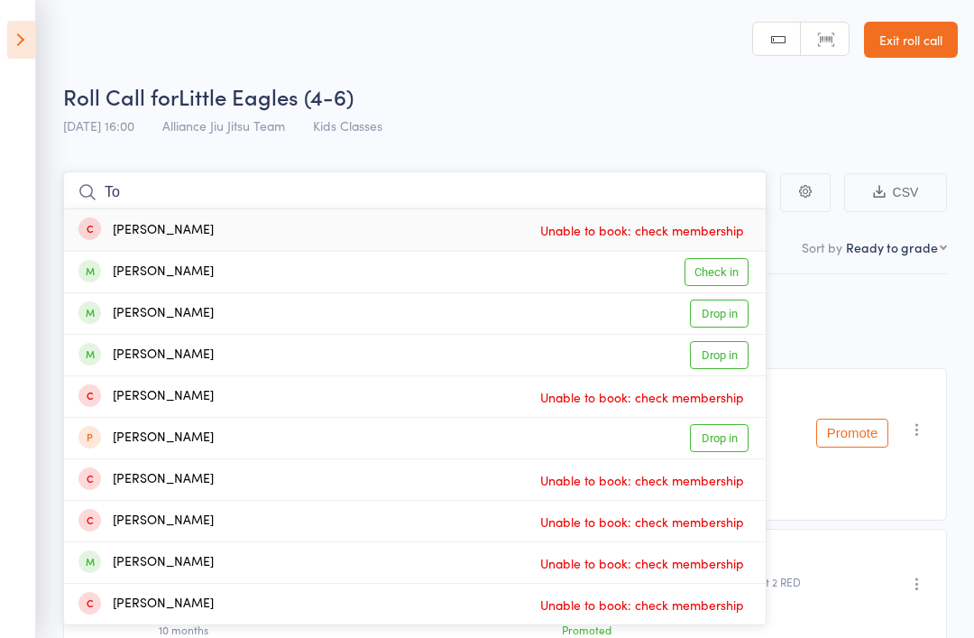
type input "T"
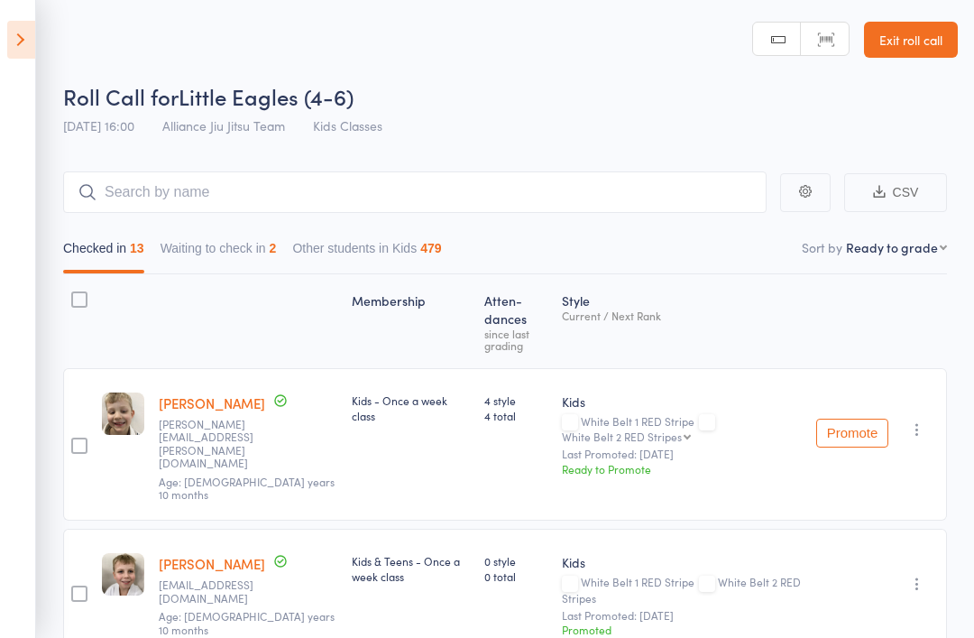
click at [23, 39] on icon at bounding box center [21, 40] width 28 height 38
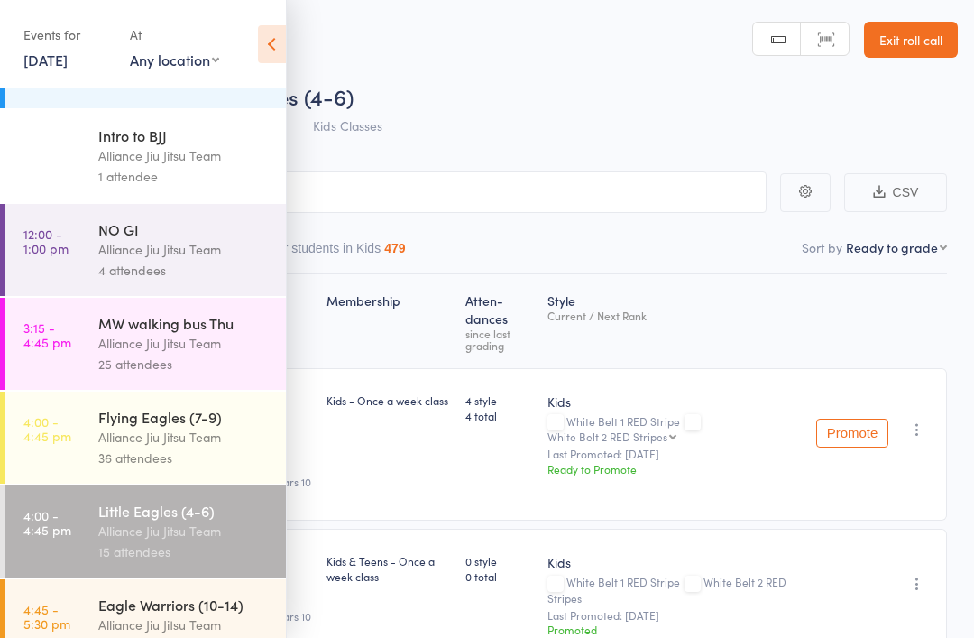
scroll to position [76, 0]
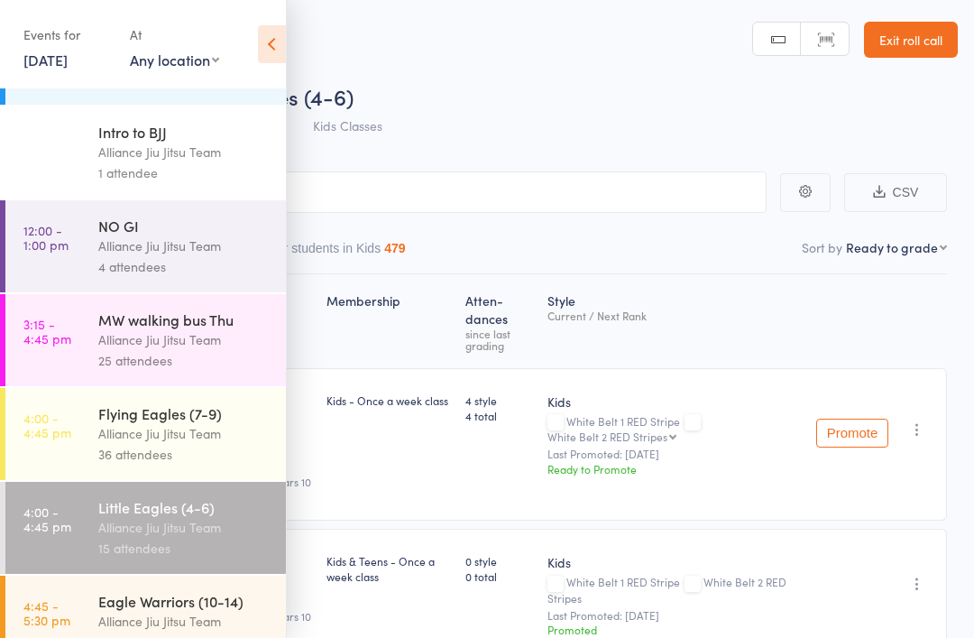
click at [191, 444] on div "Alliance Jiu Jitsu Team" at bounding box center [184, 433] width 172 height 21
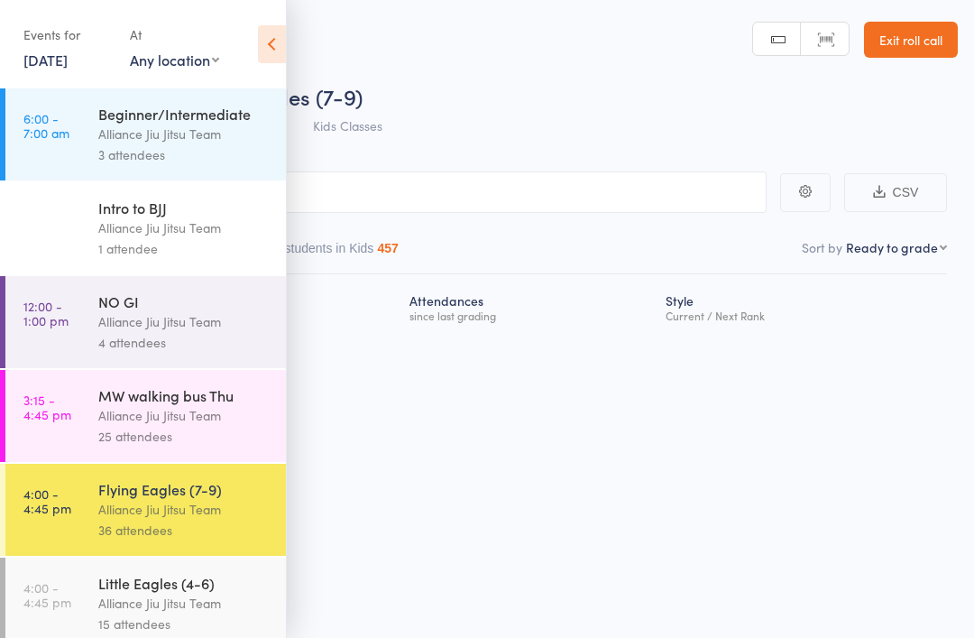
click at [269, 39] on icon at bounding box center [272, 44] width 28 height 38
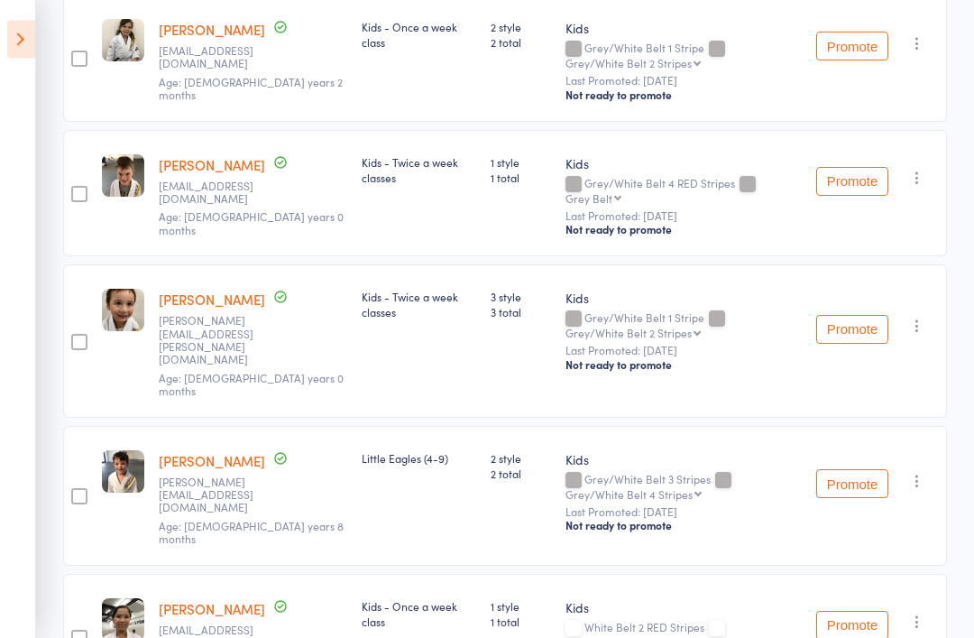
scroll to position [1858, 0]
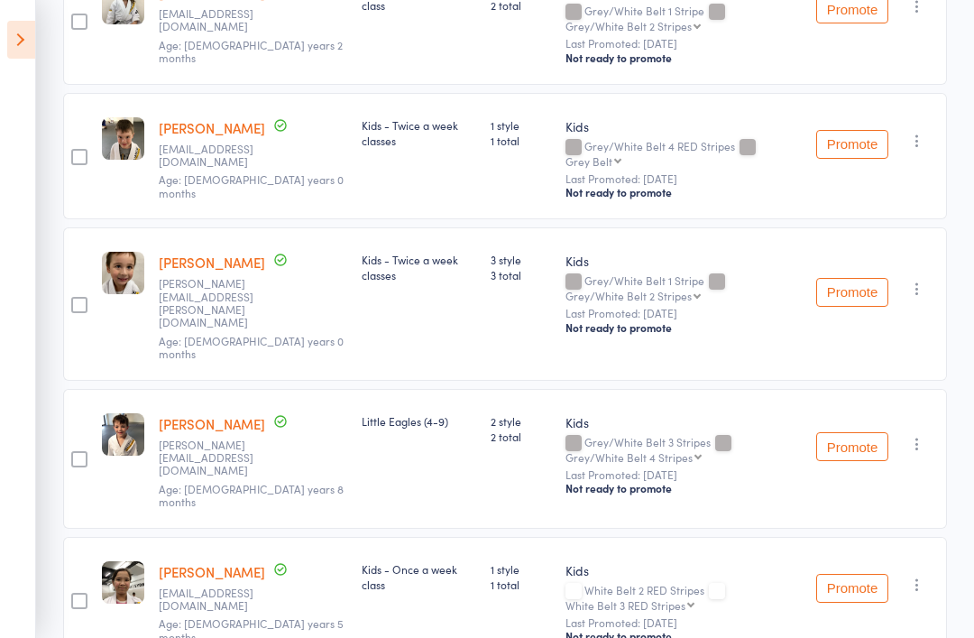
click at [12, 46] on icon at bounding box center [21, 40] width 28 height 38
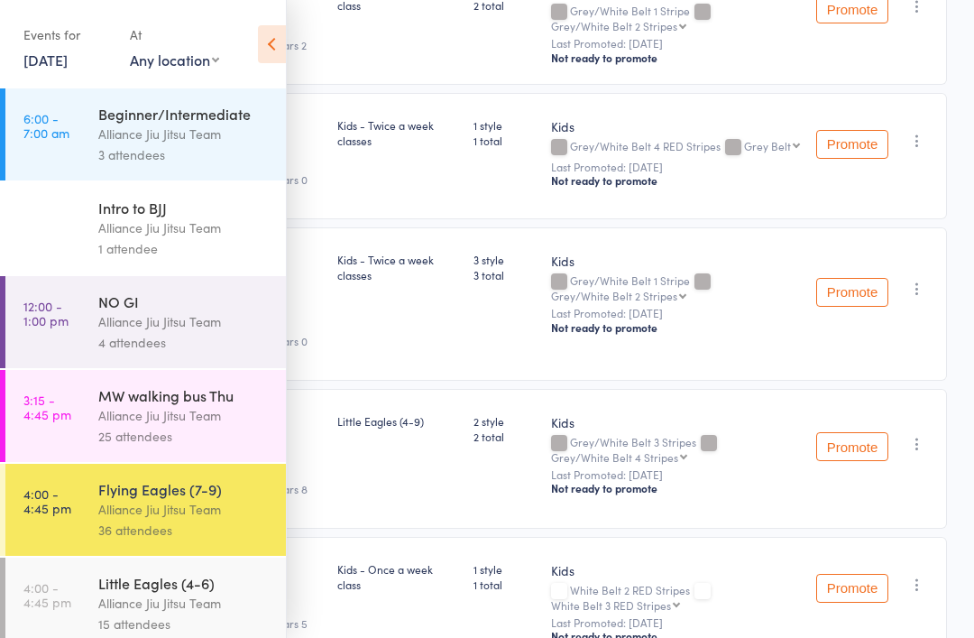
click at [13, 48] on div "Events for [DATE] [DATE] [DATE] Sun Mon Tue Wed Thu Fri Sat 31 27 28 29 30 31 0…" at bounding box center [143, 45] width 286 height 91
click at [89, 612] on link "4:00 - 4:45 pm Little Eagles (4-6) Alliance Jiu Jitsu Team 15 attendees" at bounding box center [145, 603] width 281 height 92
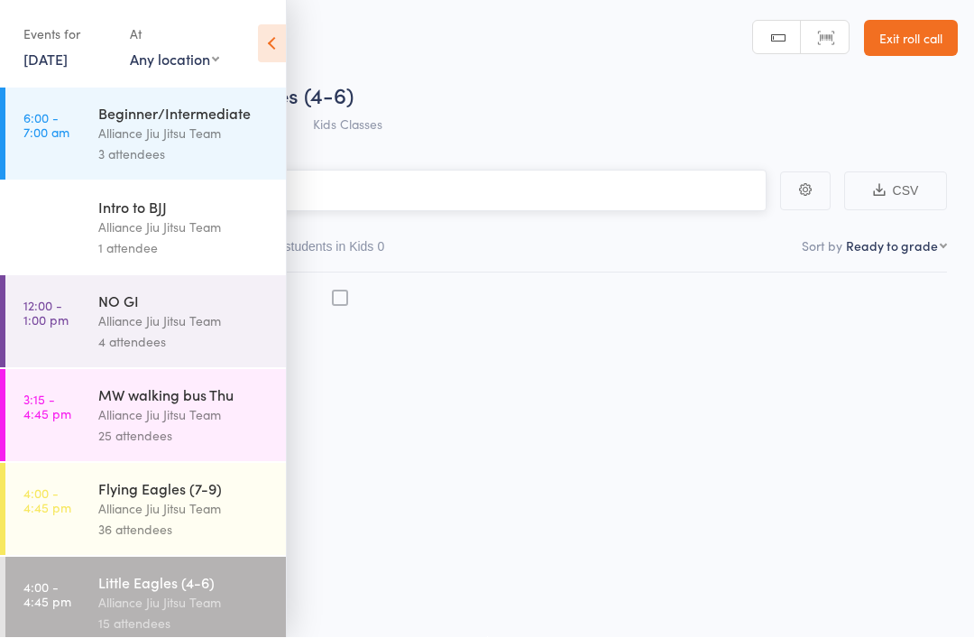
scroll to position [13, 0]
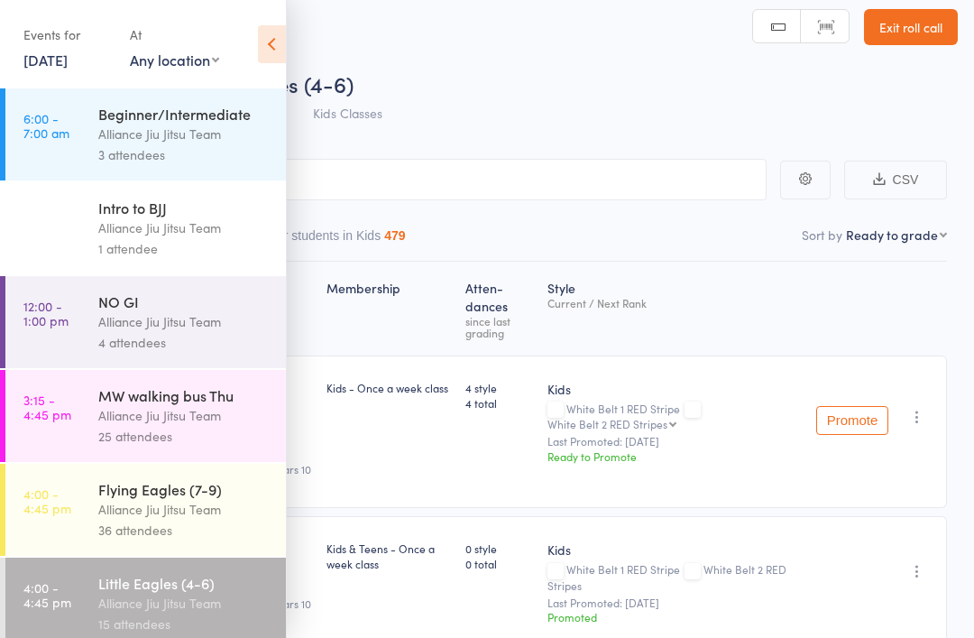
click at [270, 42] on icon at bounding box center [272, 44] width 28 height 38
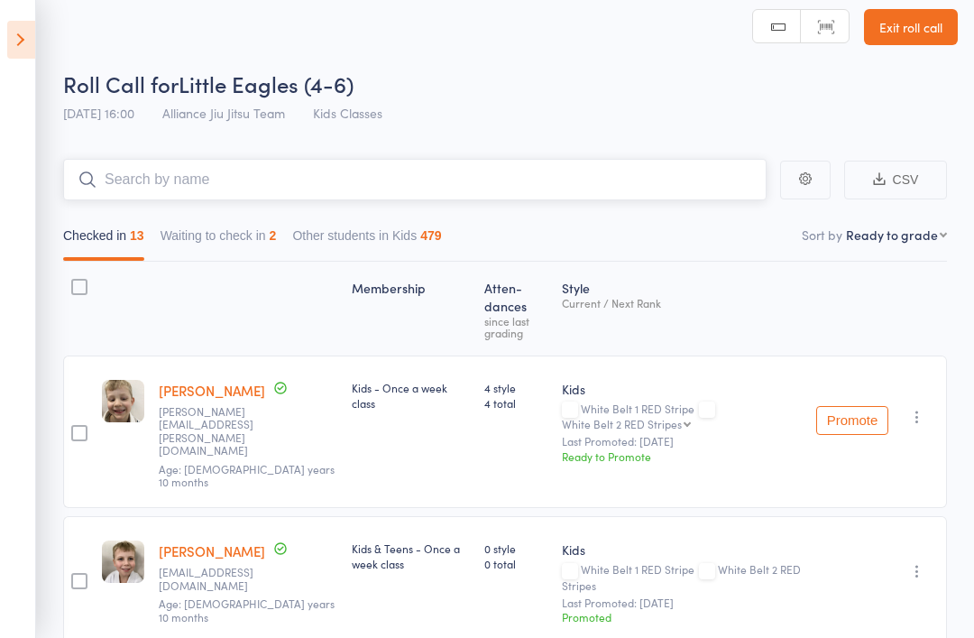
click at [446, 167] on input "search" at bounding box center [415, 179] width 704 height 41
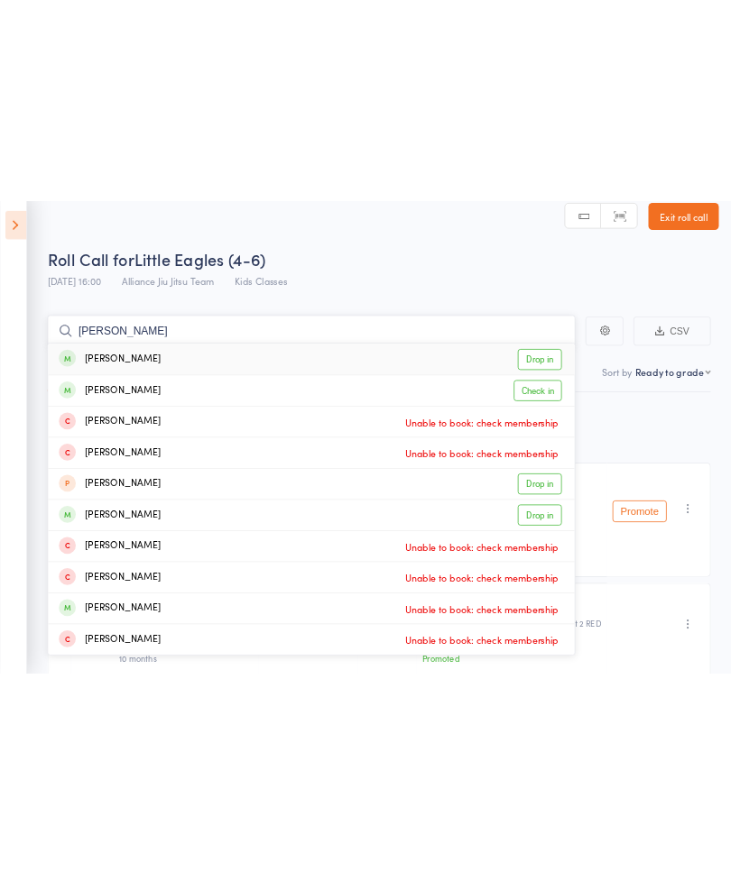
scroll to position [0, 0]
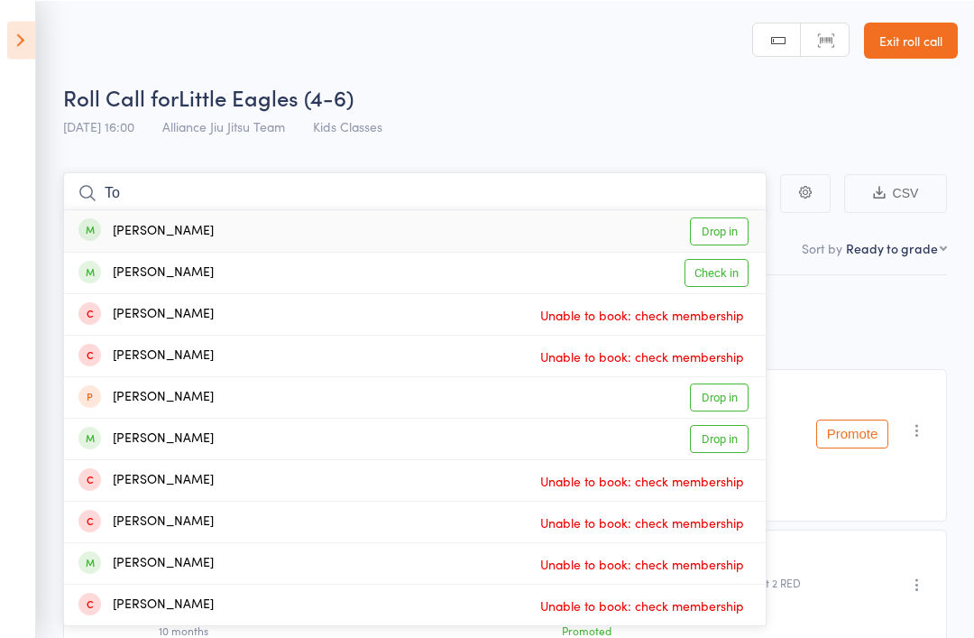
type input "T"
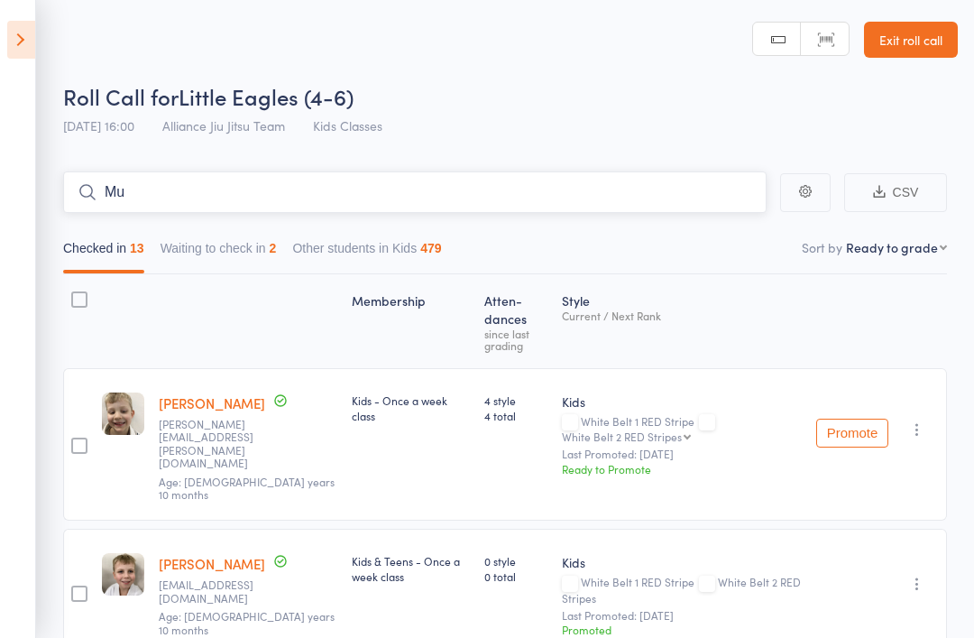
type input "M"
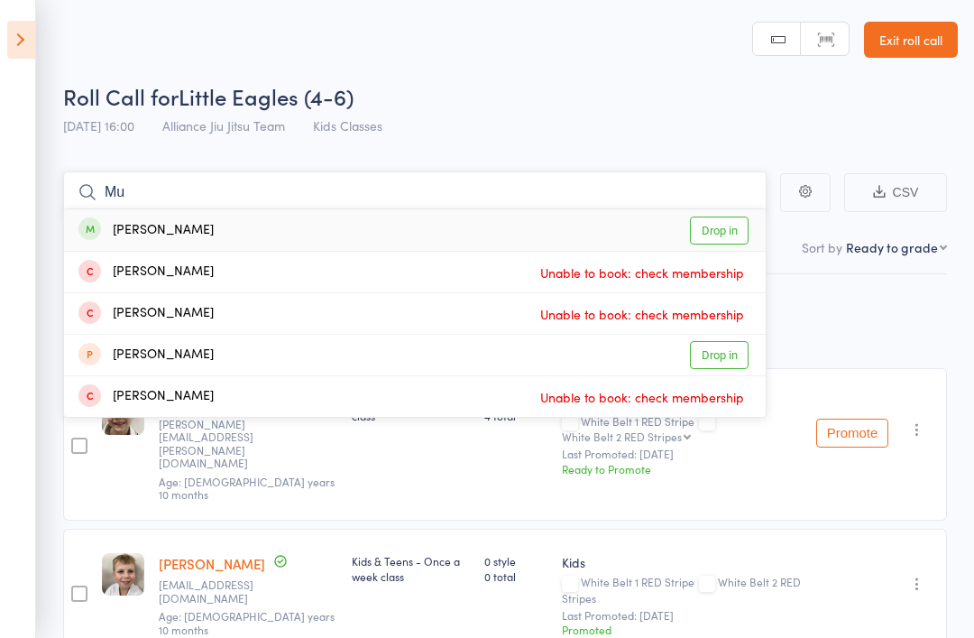
type input "M"
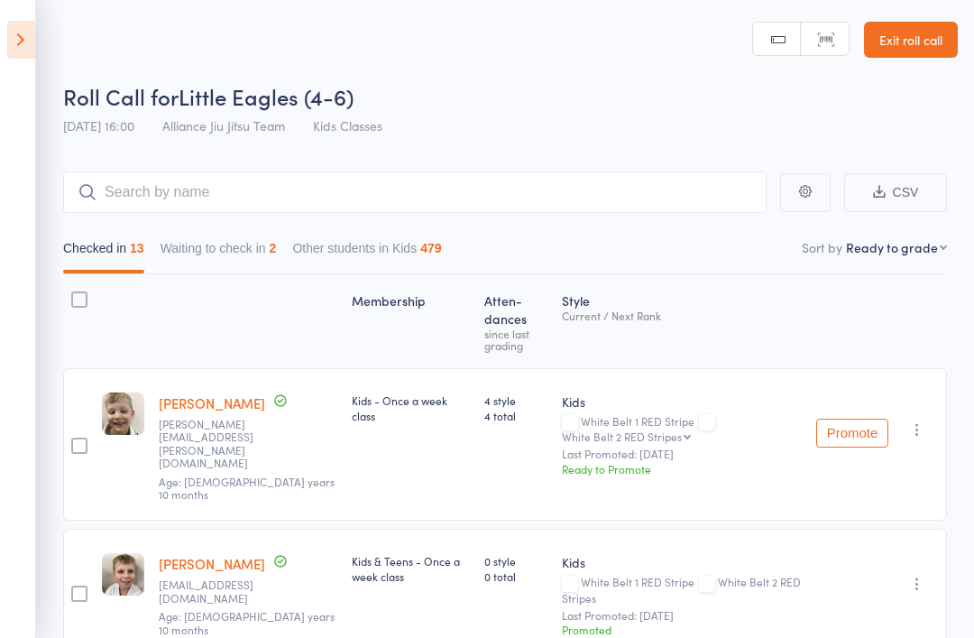
click at [195, 51] on header "Roll Call for Little Eagles (4-6) [DATE] 16:00 Alliance Jiu Jitsu Team Kids Cla…" at bounding box center [487, 72] width 974 height 144
